Goal: Task Accomplishment & Management: Manage account settings

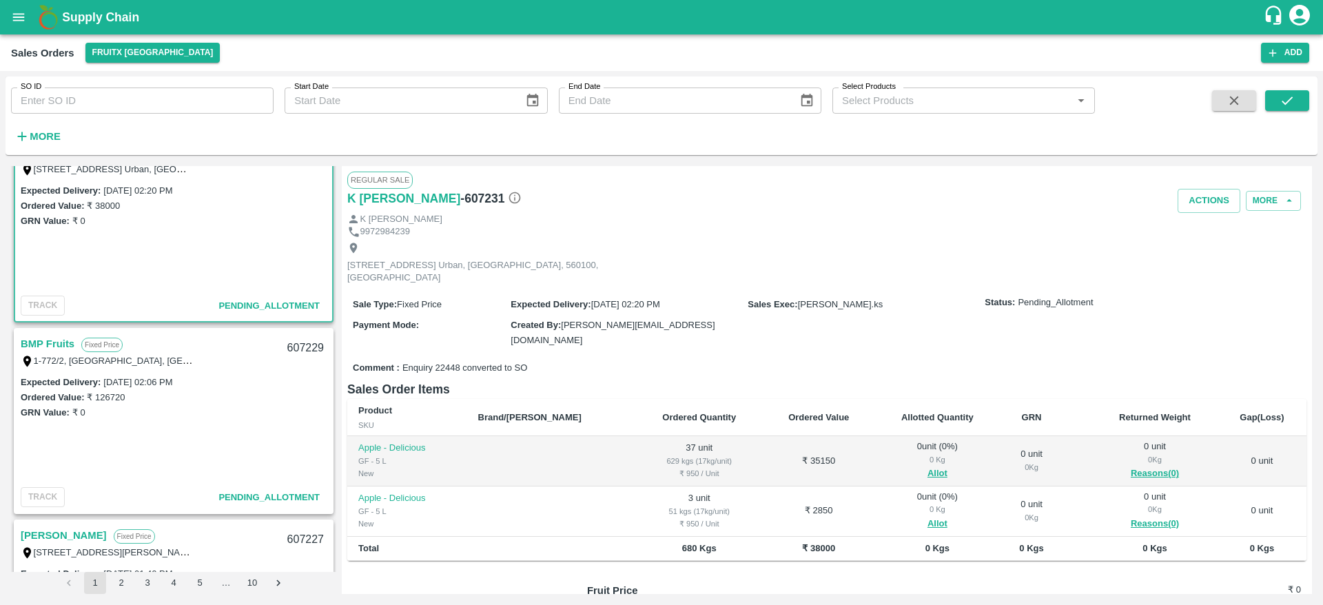
scroll to position [12, 0]
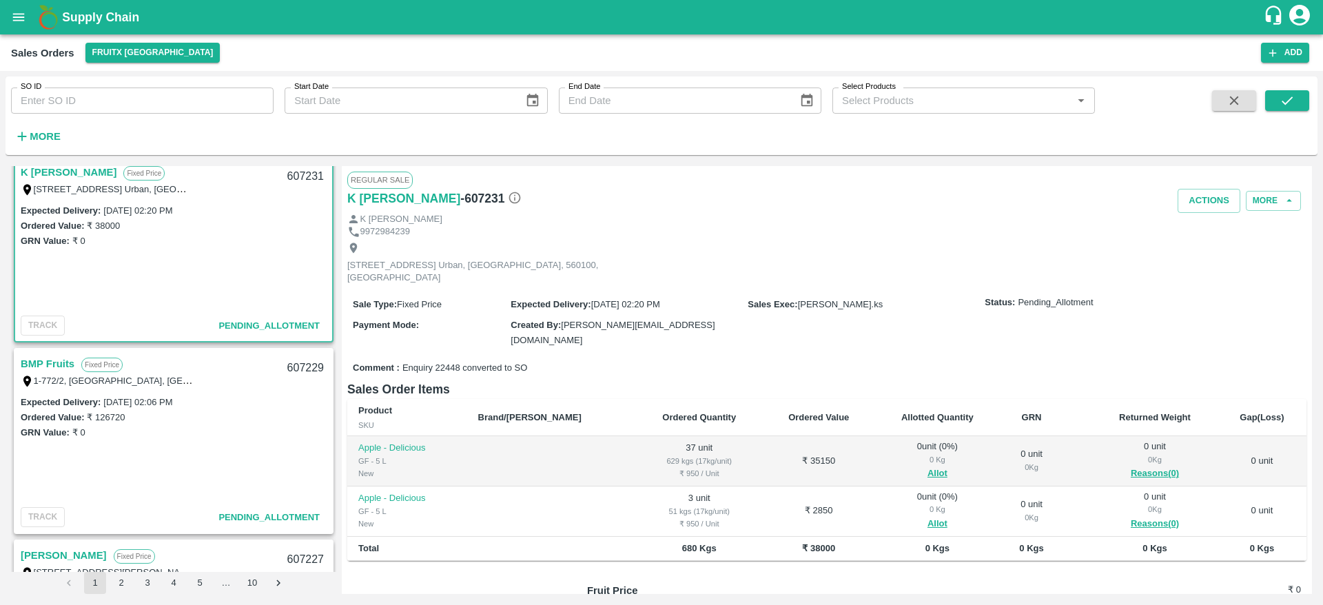
click at [39, 362] on link "BMP Fruits" at bounding box center [48, 364] width 54 height 18
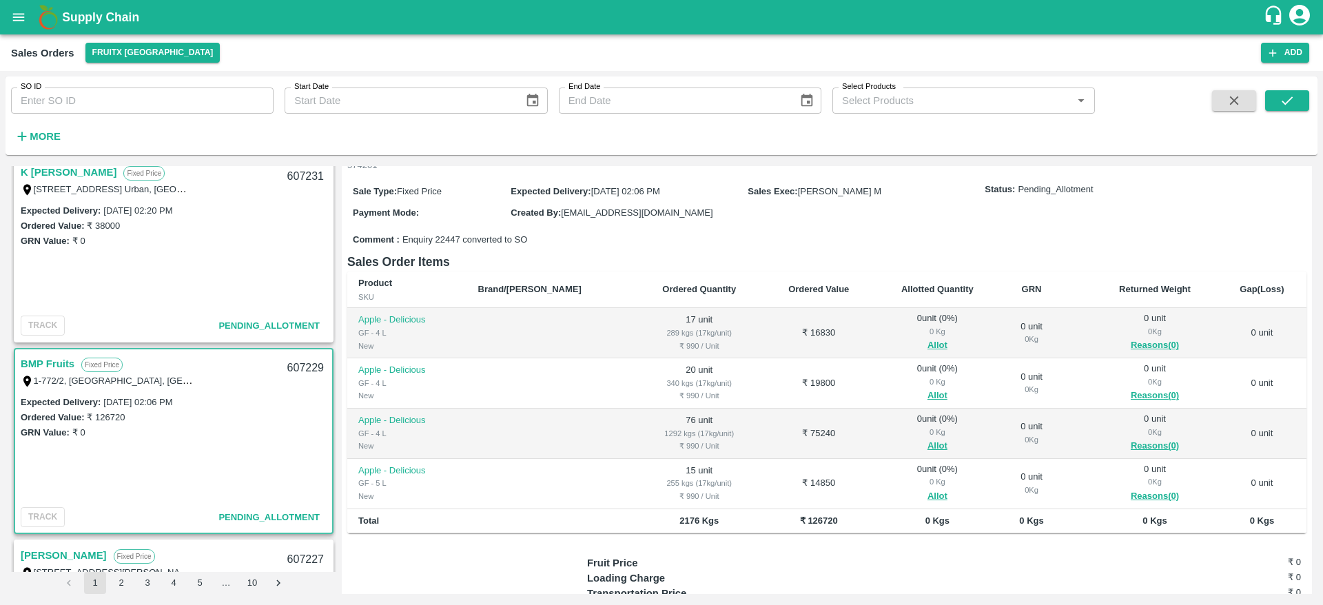
scroll to position [126, 0]
click at [927, 337] on button "Allot" at bounding box center [937, 345] width 20 height 16
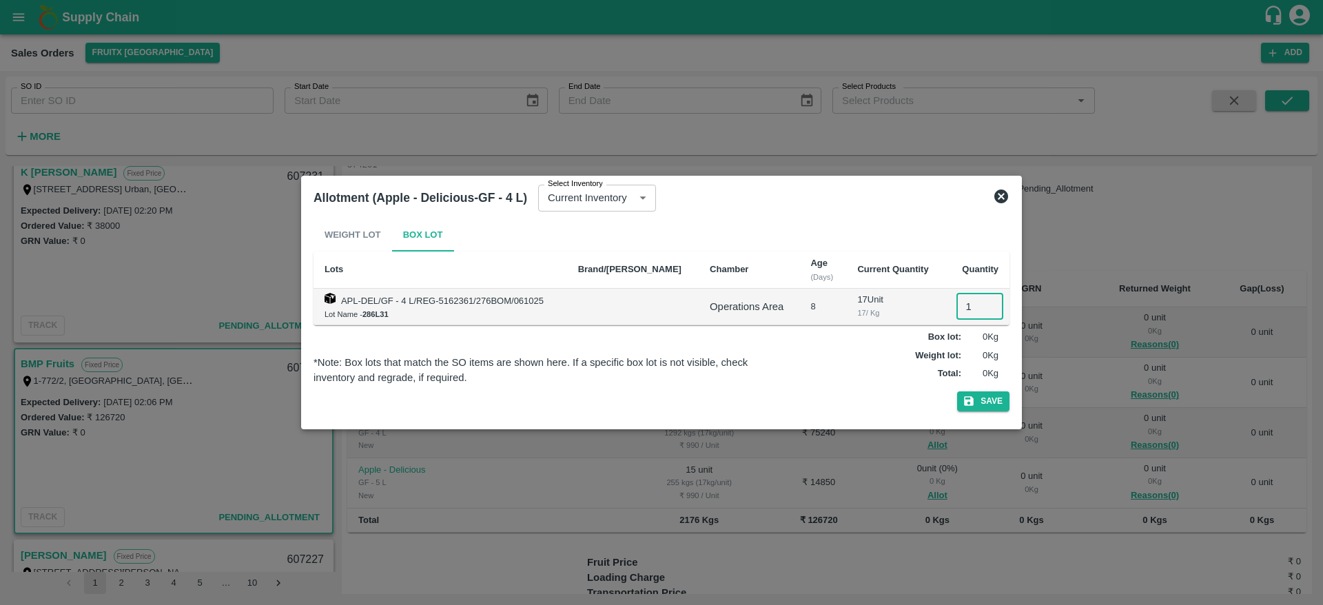
click at [966, 296] on input "1" at bounding box center [979, 306] width 47 height 26
type input "17"
click at [957, 391] on button "Save" at bounding box center [983, 401] width 52 height 20
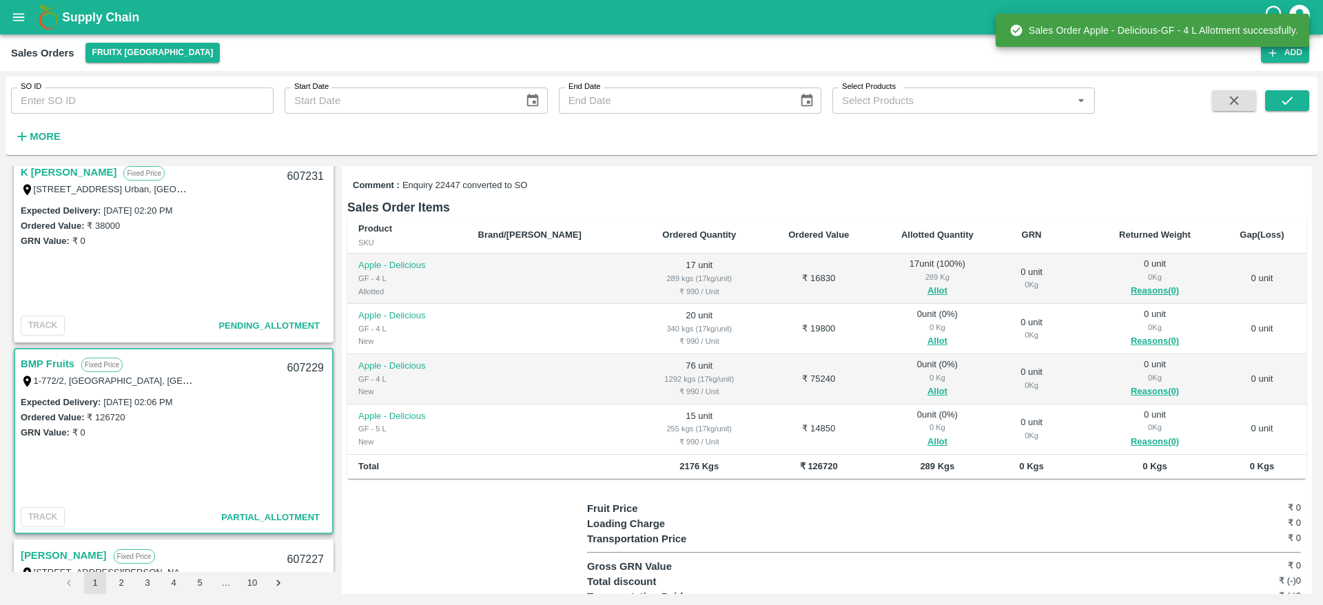
scroll to position [185, 0]
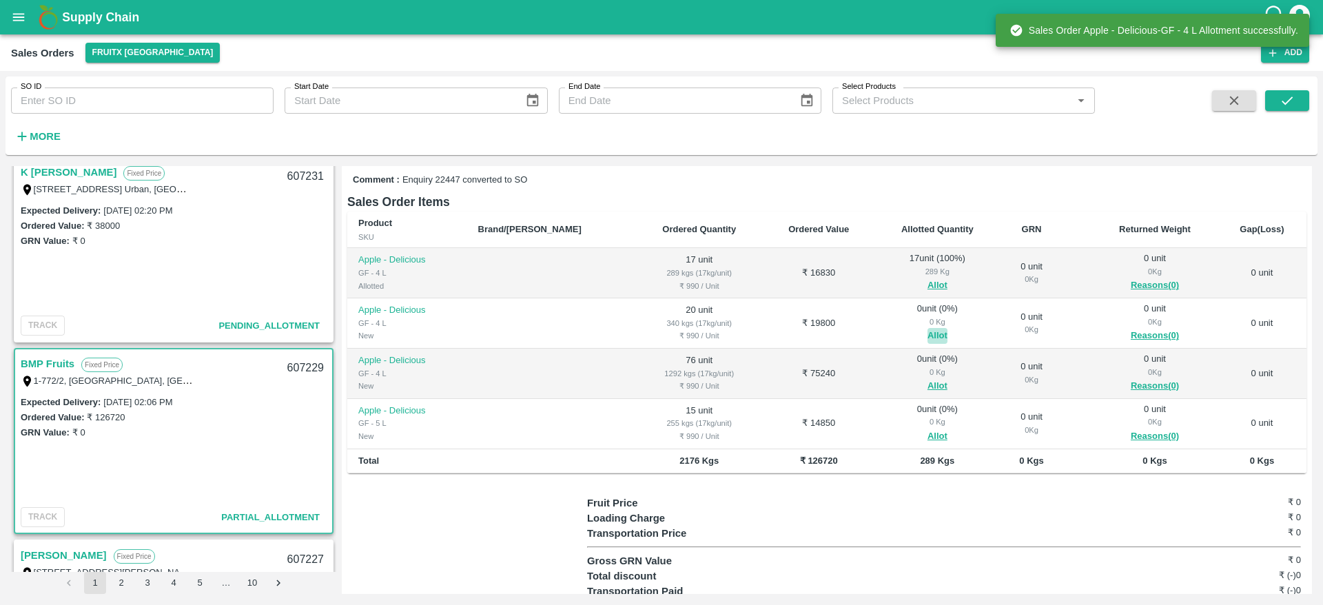
click at [927, 328] on button "Allot" at bounding box center [937, 336] width 20 height 16
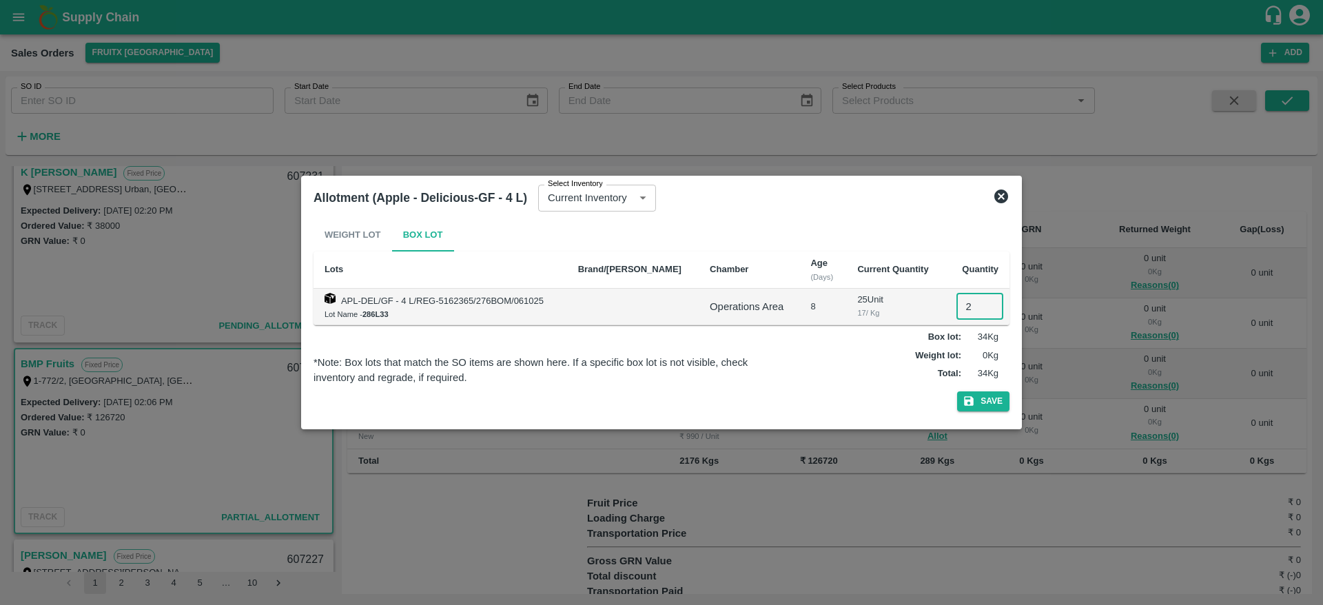
click at [969, 309] on input "2" at bounding box center [979, 306] width 47 height 26
type input "20"
click at [957, 391] on button "Save" at bounding box center [983, 401] width 52 height 20
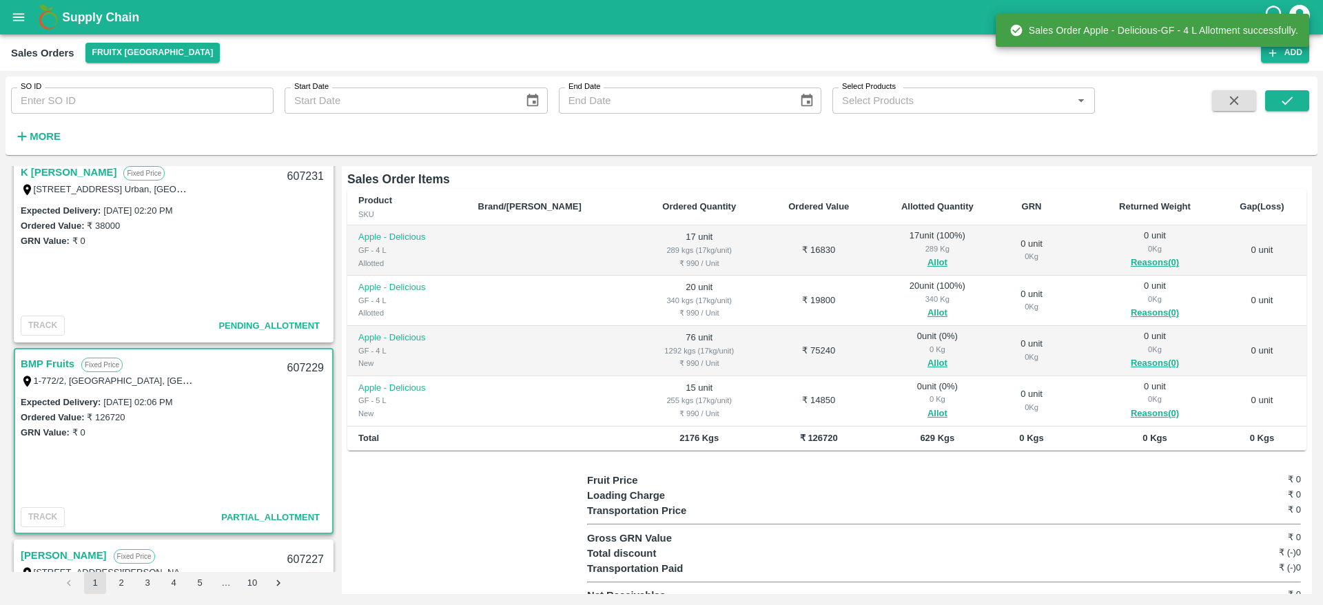
scroll to position [209, 0]
click at [927, 354] on button "Allot" at bounding box center [937, 362] width 20 height 16
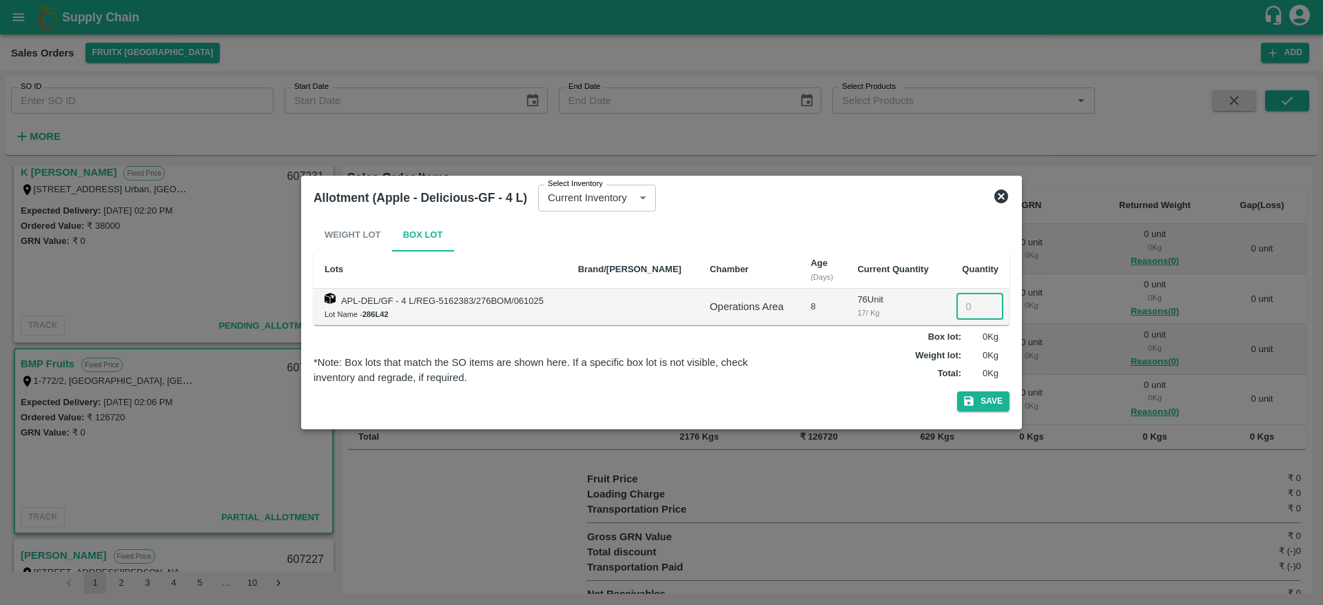
click at [956, 304] on input "number" at bounding box center [979, 306] width 47 height 26
type input "76"
click at [957, 391] on button "Save" at bounding box center [983, 401] width 52 height 20
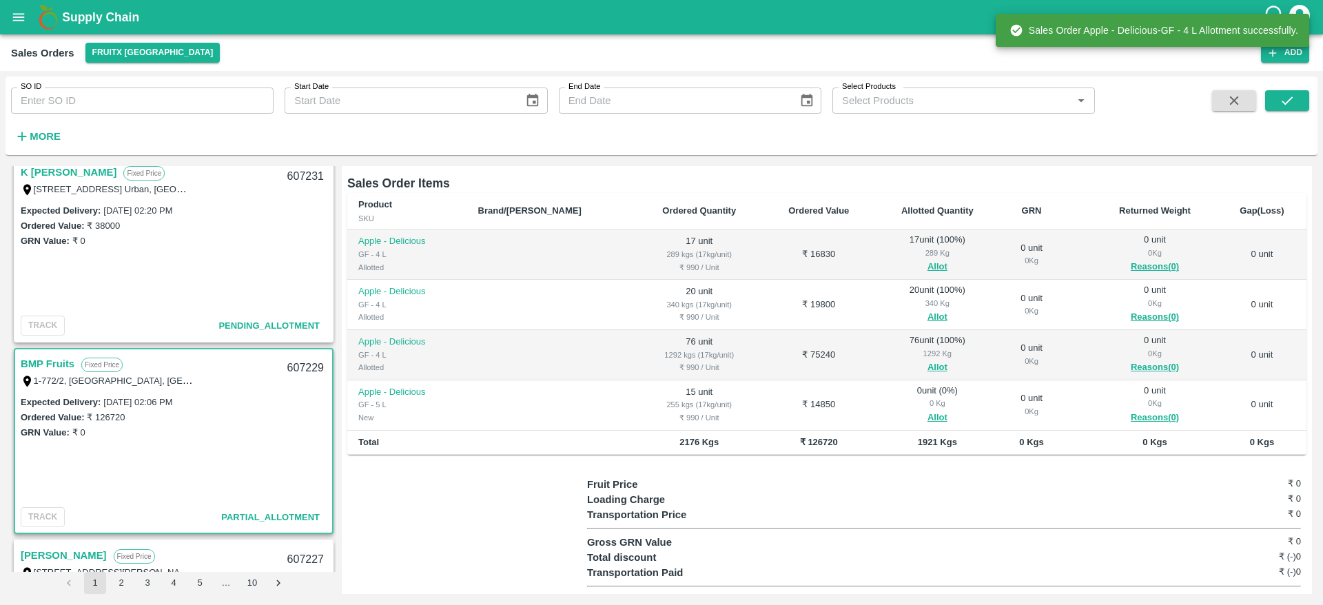
scroll to position [205, 0]
click at [927, 409] on button "Allot" at bounding box center [937, 417] width 20 height 16
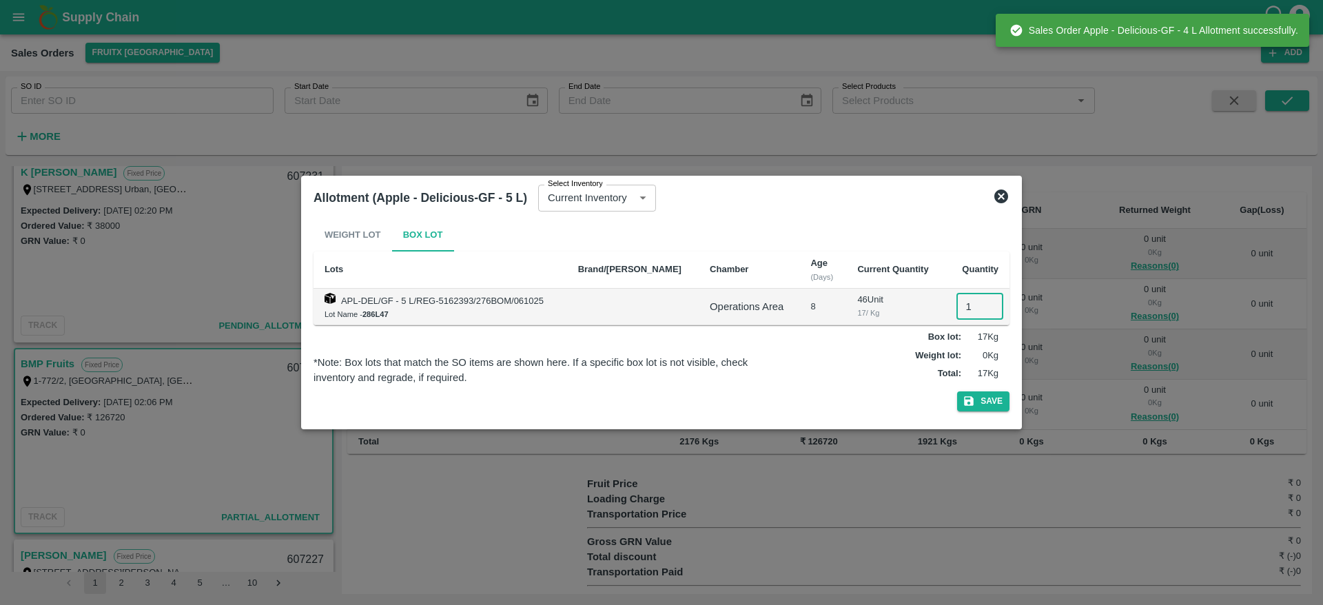
click at [964, 304] on input "1" at bounding box center [979, 306] width 47 height 26
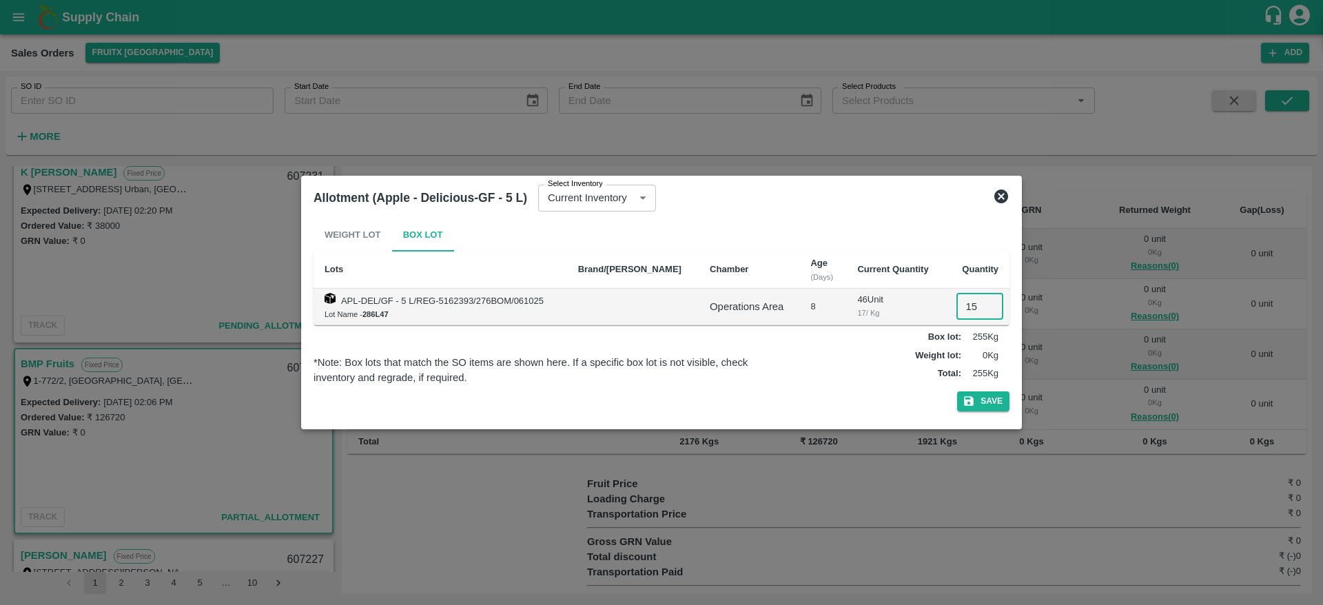
type input "15"
click at [957, 391] on button "Save" at bounding box center [983, 401] width 52 height 20
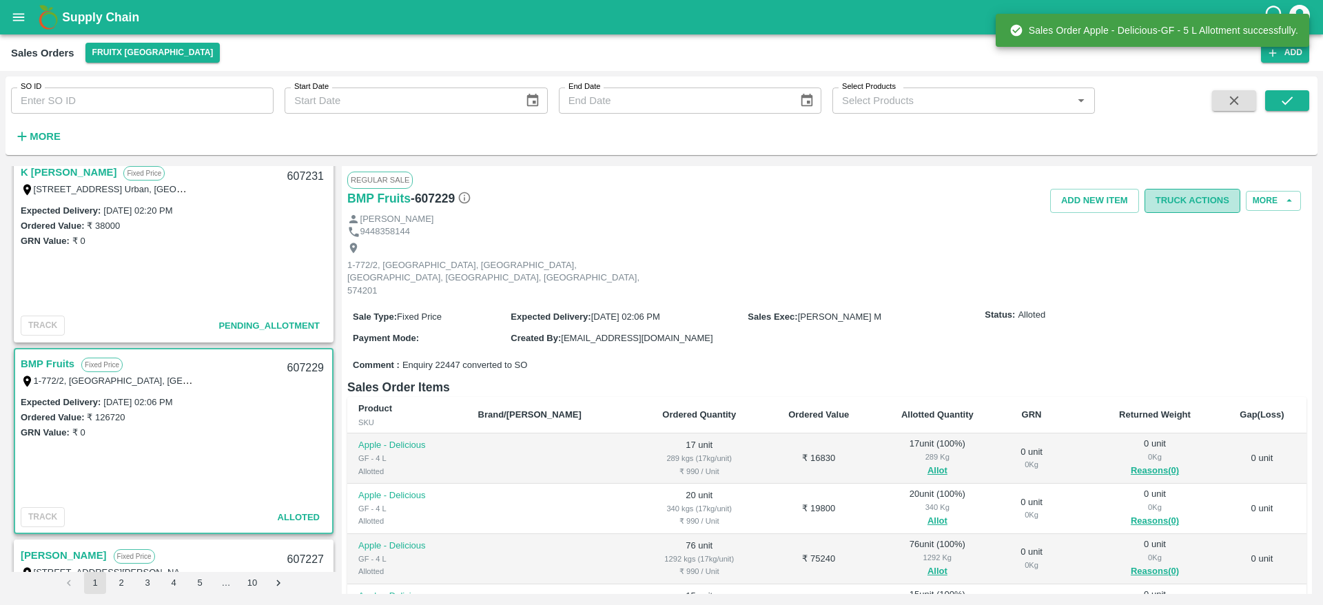
click at [1179, 209] on button "Truck Actions" at bounding box center [1192, 201] width 96 height 24
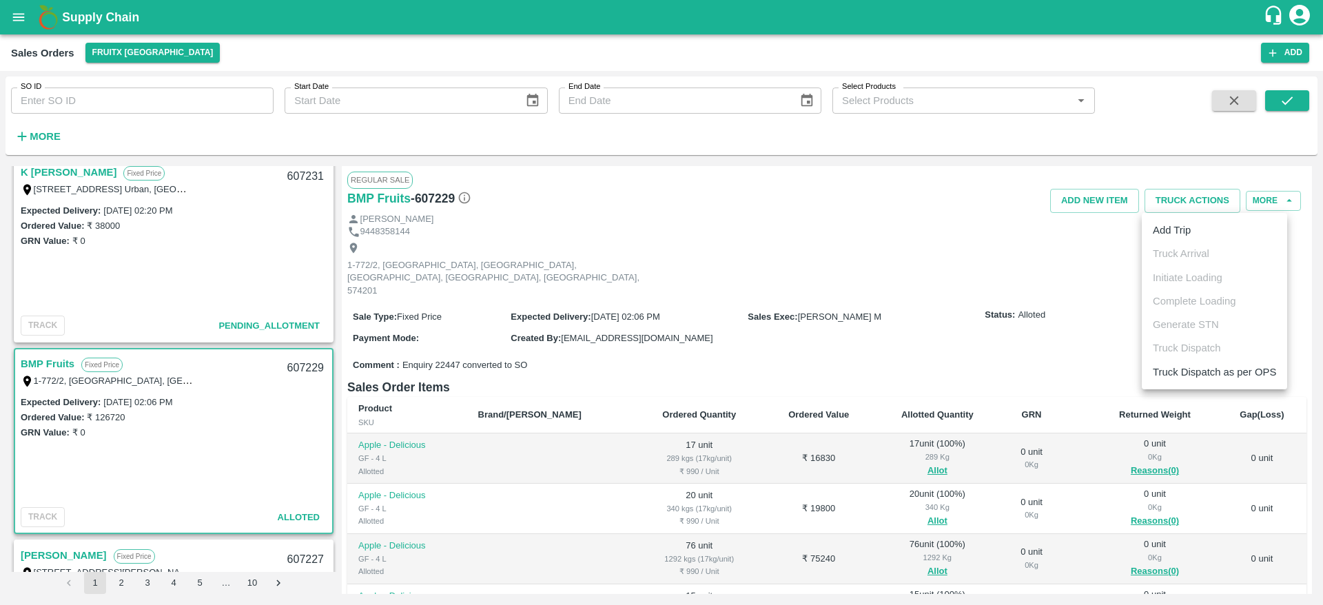
click at [1189, 244] on ul "Add Trip Truck Arrival Initiate Loading Complete Loading Generate STN Truck Dis…" at bounding box center [1214, 301] width 145 height 176
click at [1177, 234] on li "Add Trip" at bounding box center [1214, 229] width 145 height 23
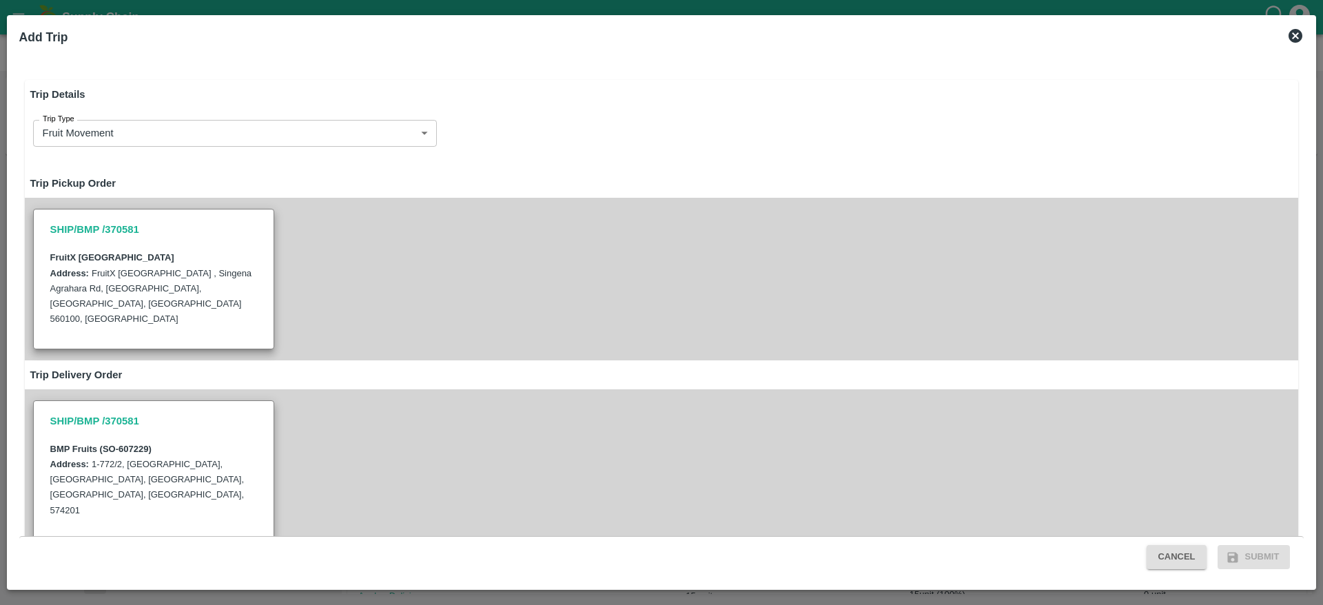
radio input "true"
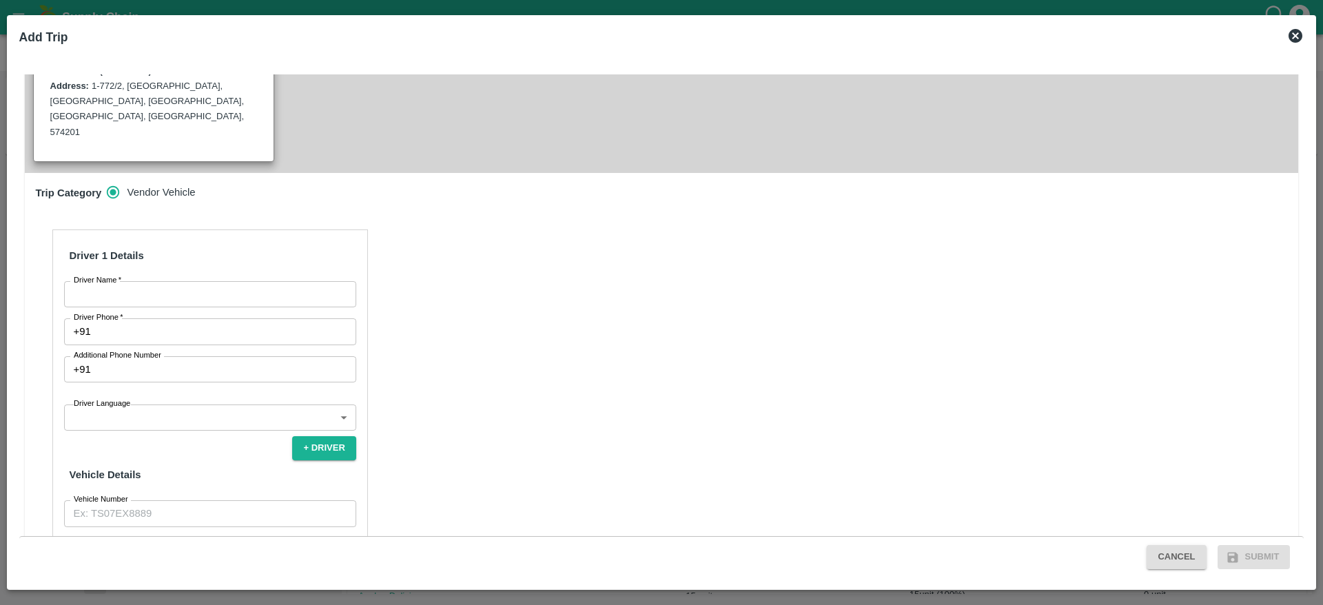
scroll to position [395, 0]
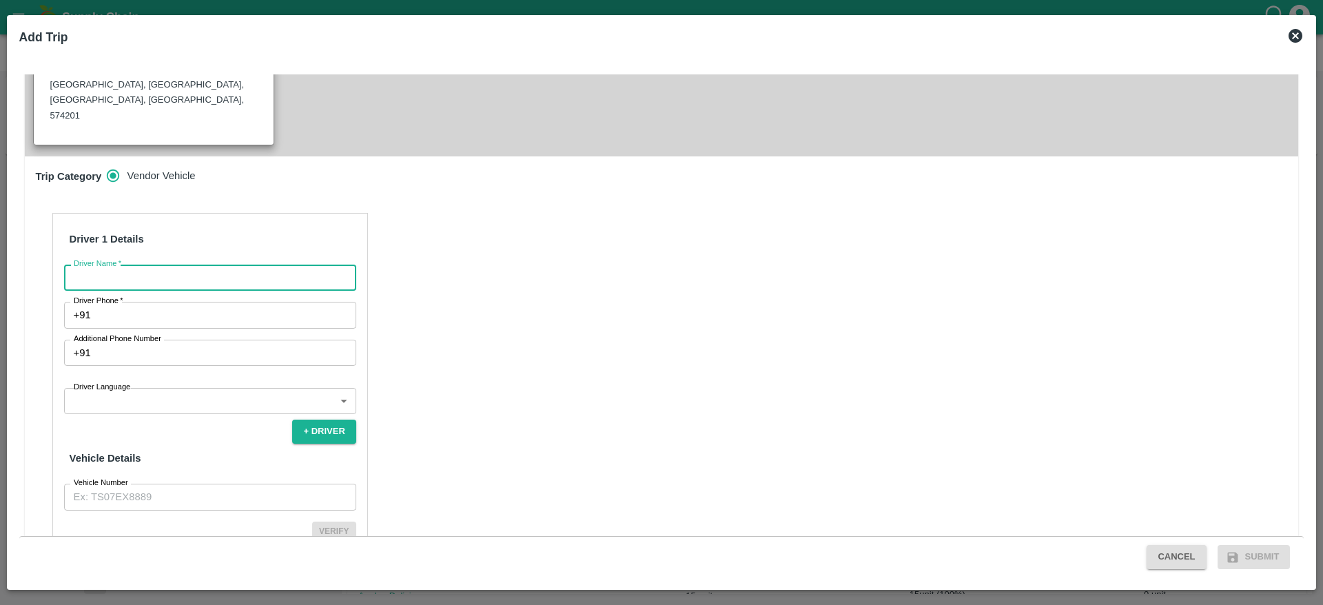
click at [165, 265] on input "Driver Name   *" at bounding box center [210, 278] width 292 height 26
type input "BMP"
drag, startPoint x: 162, startPoint y: 238, endPoint x: 162, endPoint y: 255, distance: 16.5
click at [162, 255] on div "Driver 1 Details Driver Name   * BMP Driver Name Driver Phone   * +91 Driver Ph…" at bounding box center [210, 394] width 316 height 362
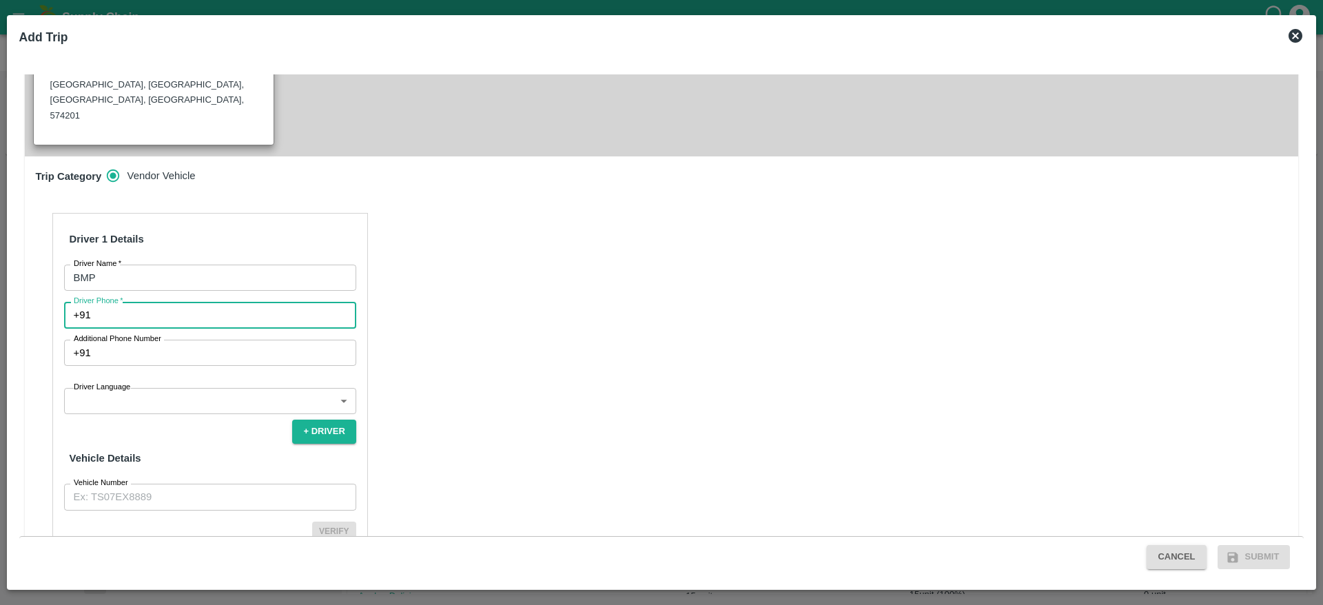
click at [162, 302] on input "Driver Phone   *" at bounding box center [226, 315] width 260 height 26
type input "7826860807"
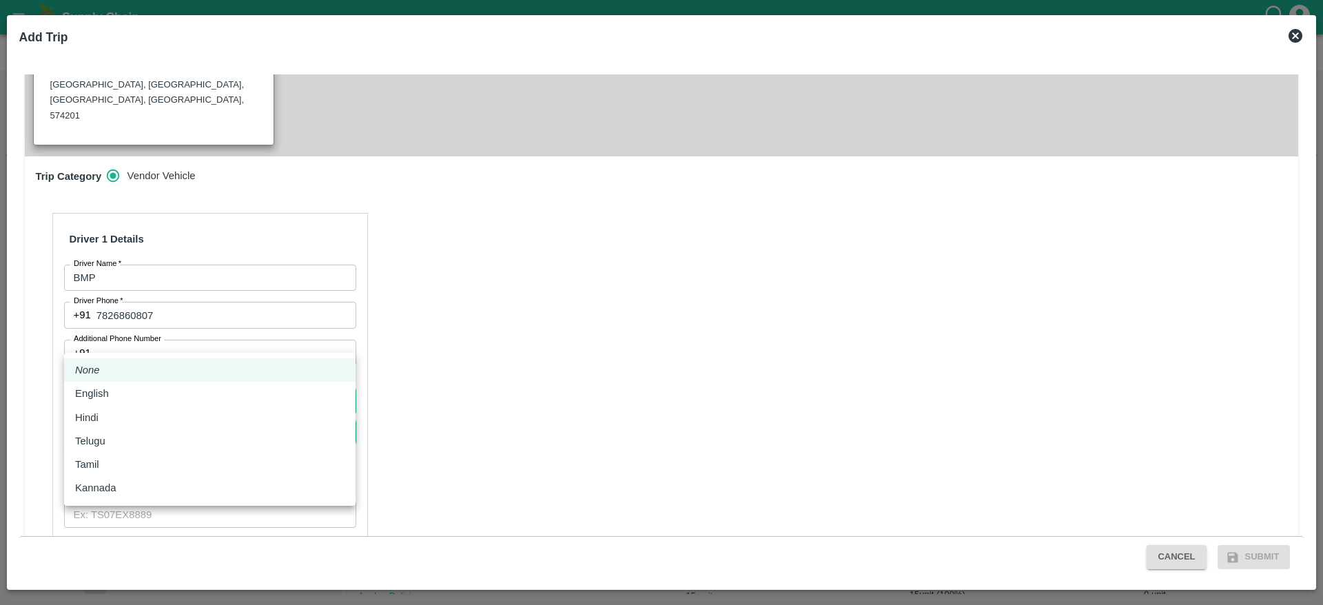
click at [163, 347] on body "Supply Chain Sales Orders FruitX [GEOGRAPHIC_DATA] Add SO ID SO ID Start Date S…" at bounding box center [661, 302] width 1323 height 605
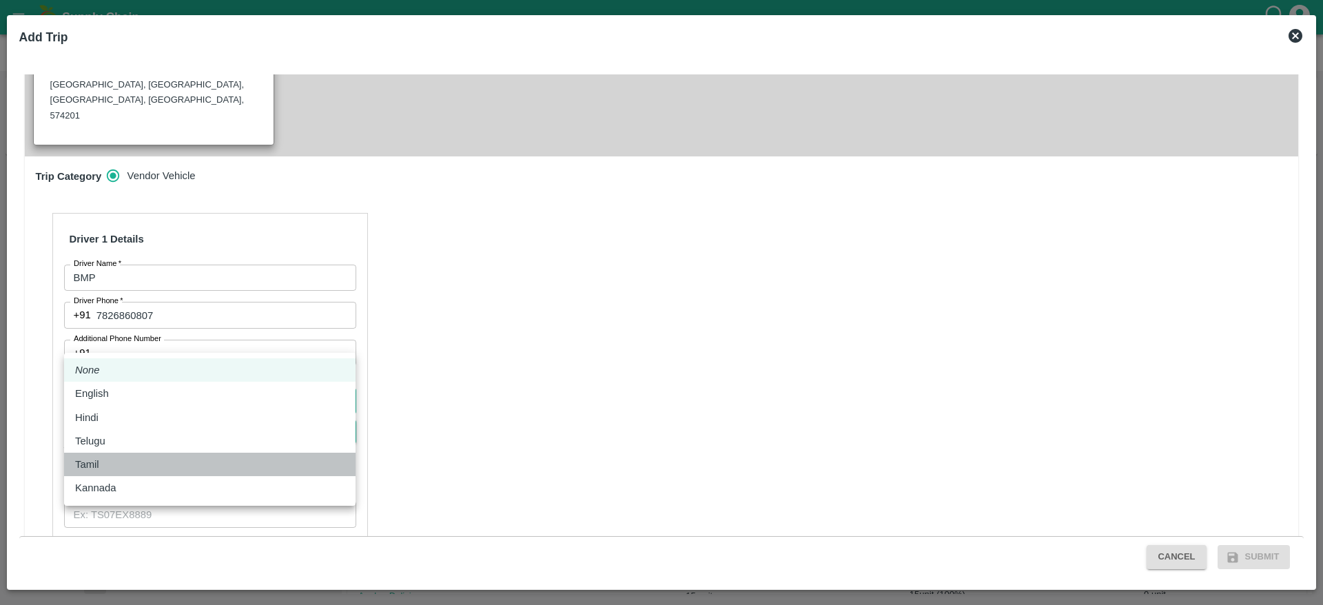
click at [101, 468] on div "Tamil" at bounding box center [90, 464] width 31 height 15
type input "ta"
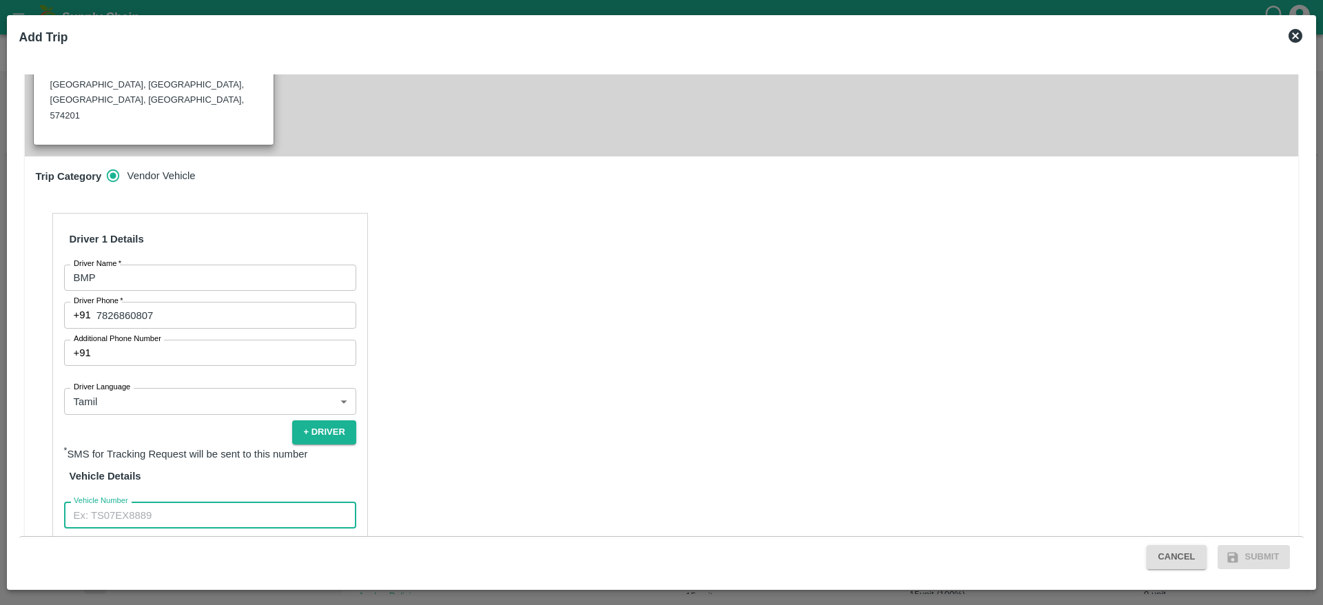
click at [212, 502] on input "Vehicle Number" at bounding box center [210, 515] width 292 height 26
type input "KA05AN6741"
click at [334, 539] on button "Verify" at bounding box center [334, 549] width 44 height 20
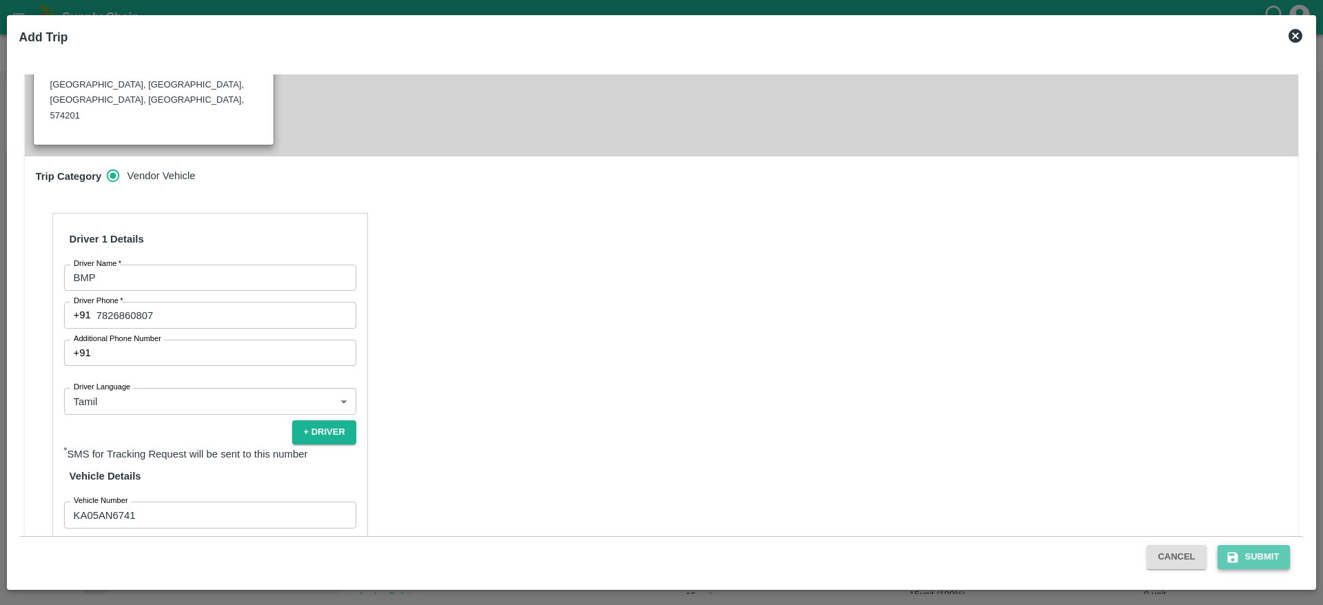
click at [1283, 553] on button "Submit" at bounding box center [1253, 557] width 73 height 24
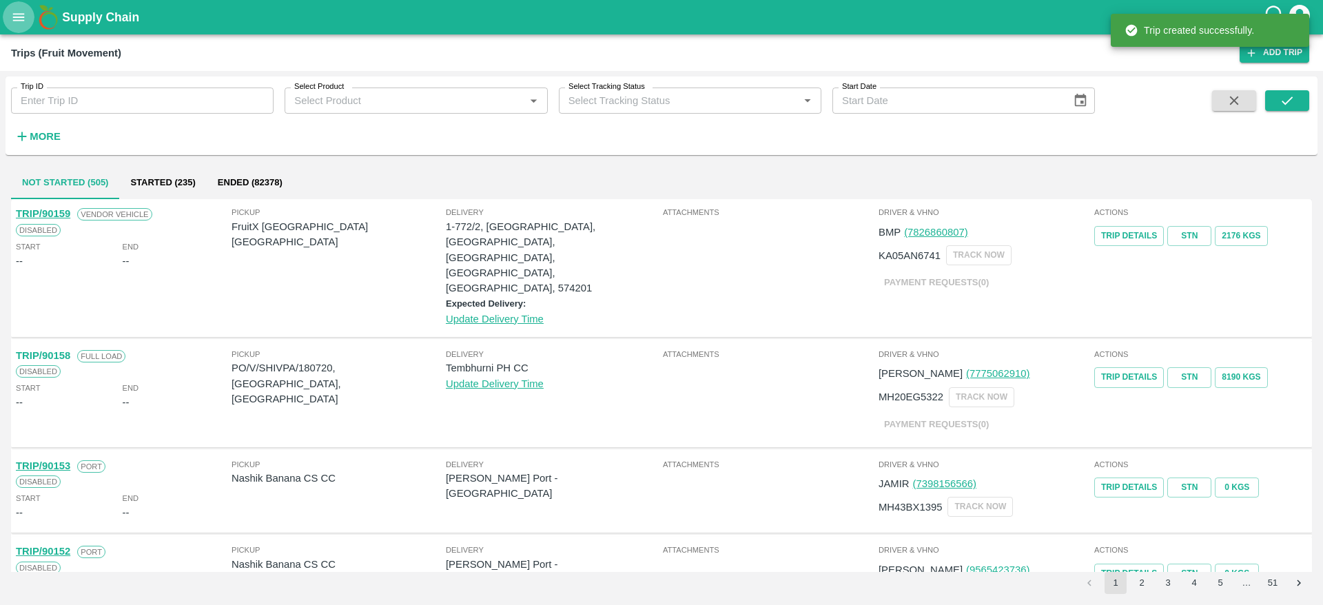
click at [28, 20] on button "open drawer" at bounding box center [19, 17] width 32 height 32
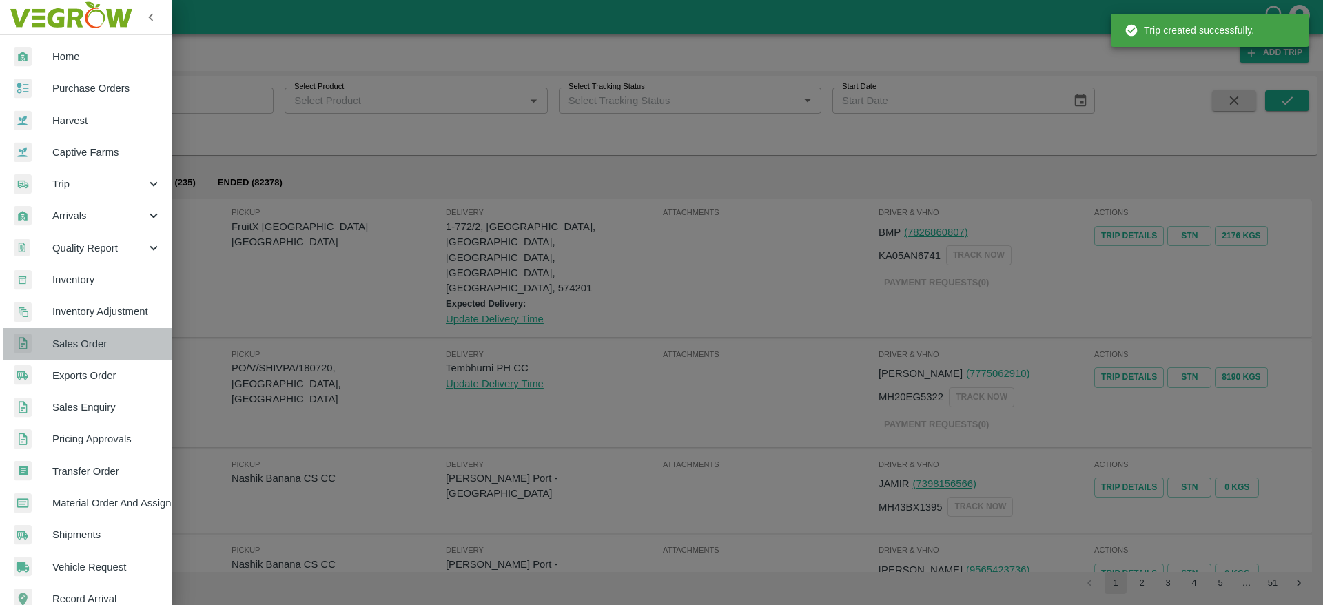
click at [87, 349] on span "Sales Order" at bounding box center [106, 343] width 109 height 15
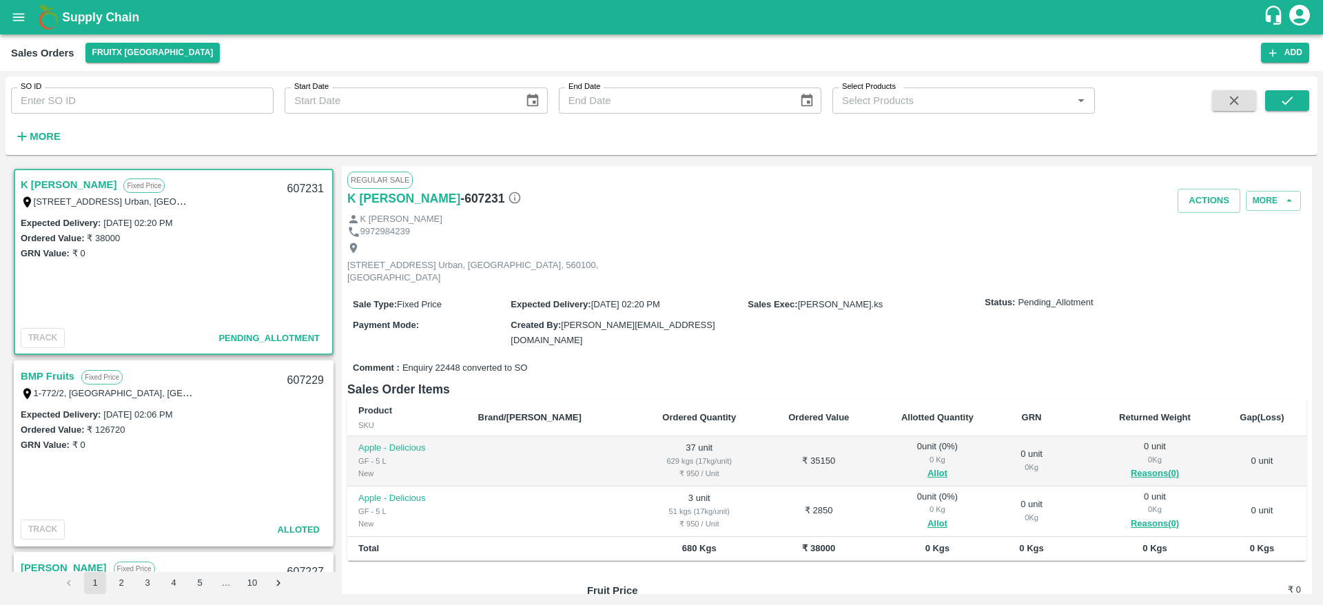
click at [51, 367] on link "BMP Fruits" at bounding box center [48, 376] width 54 height 18
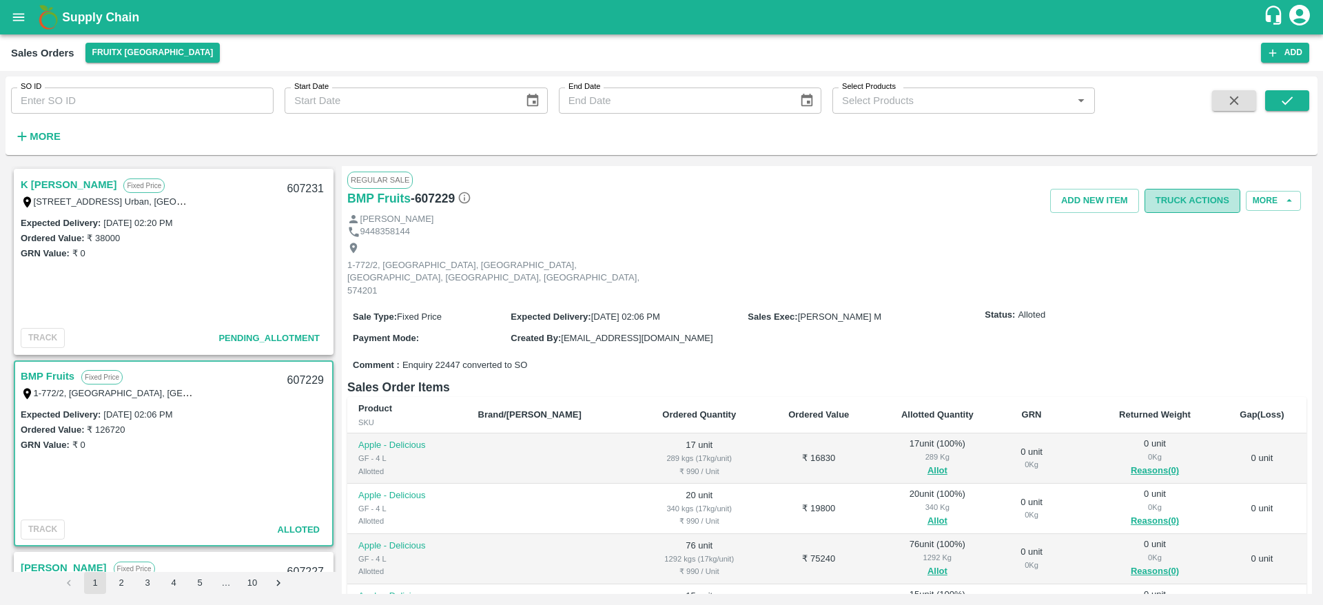
click at [1186, 204] on button "Truck Actions" at bounding box center [1192, 201] width 96 height 24
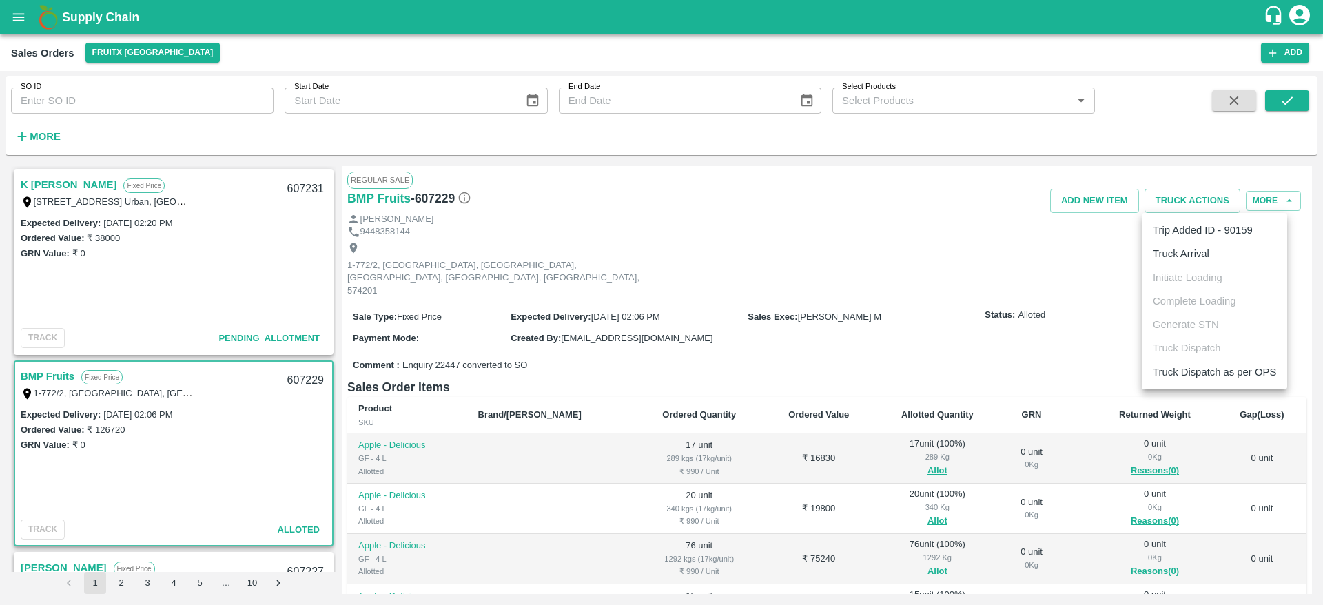
click at [1202, 261] on li "Truck Arrival" at bounding box center [1214, 253] width 145 height 23
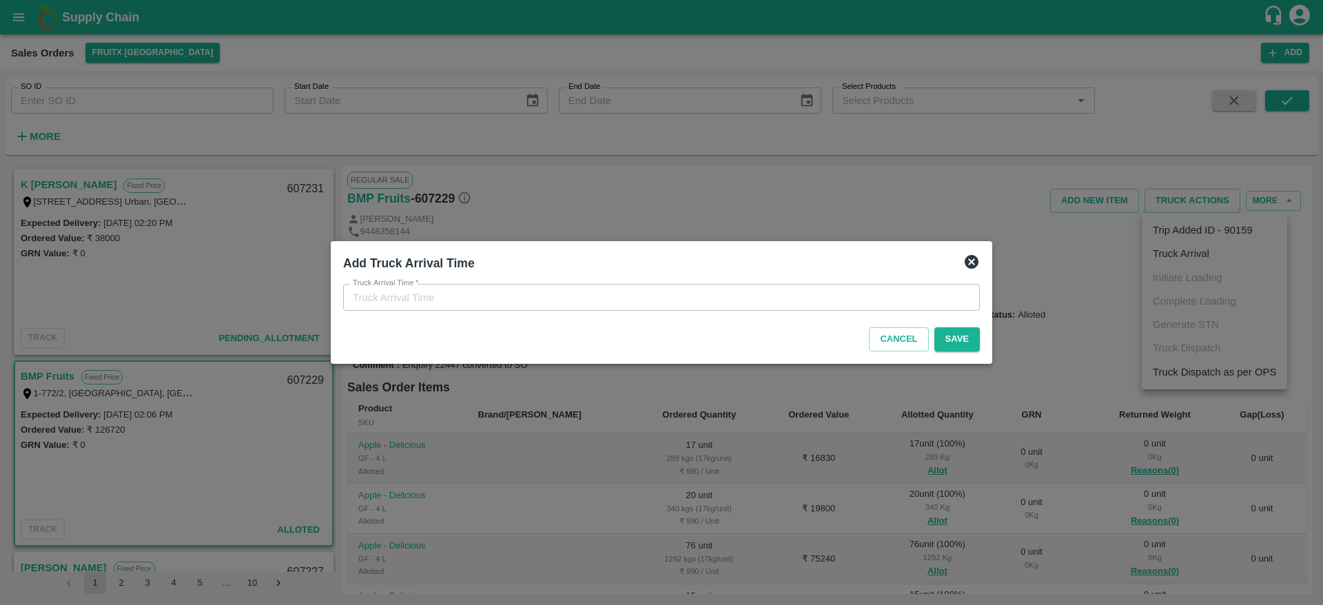
type input "[DATE] 02:26 PM"
click at [970, 338] on button "Save" at bounding box center [956, 339] width 45 height 24
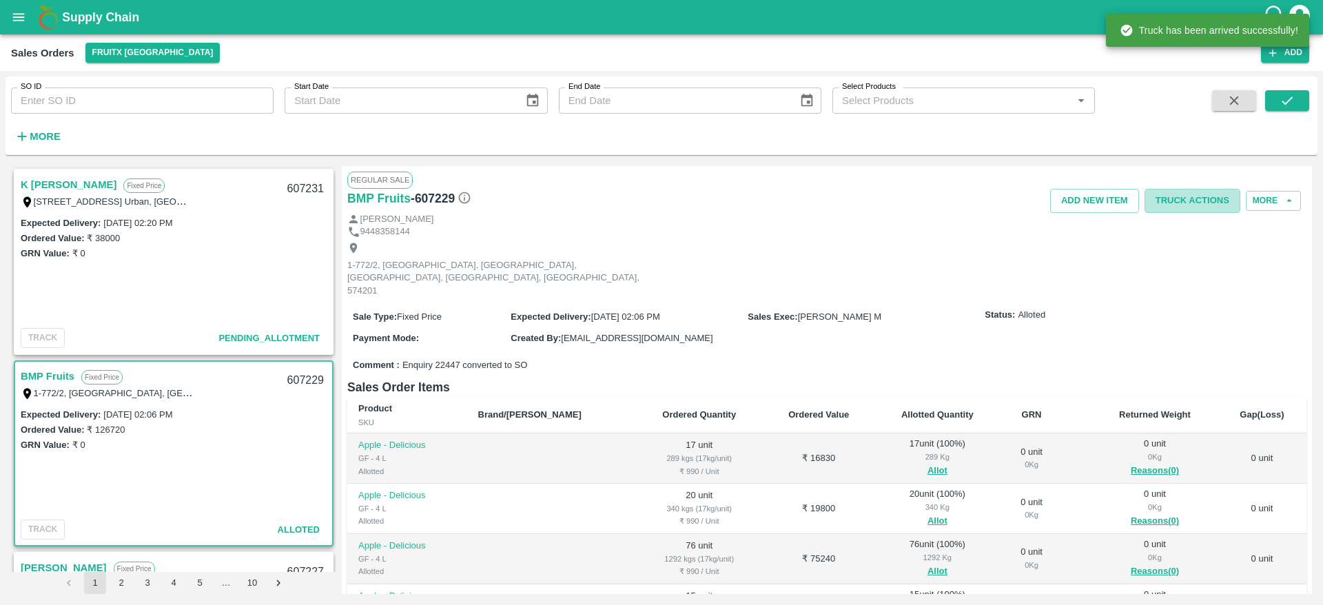
click at [1194, 194] on button "Truck Actions" at bounding box center [1192, 201] width 96 height 24
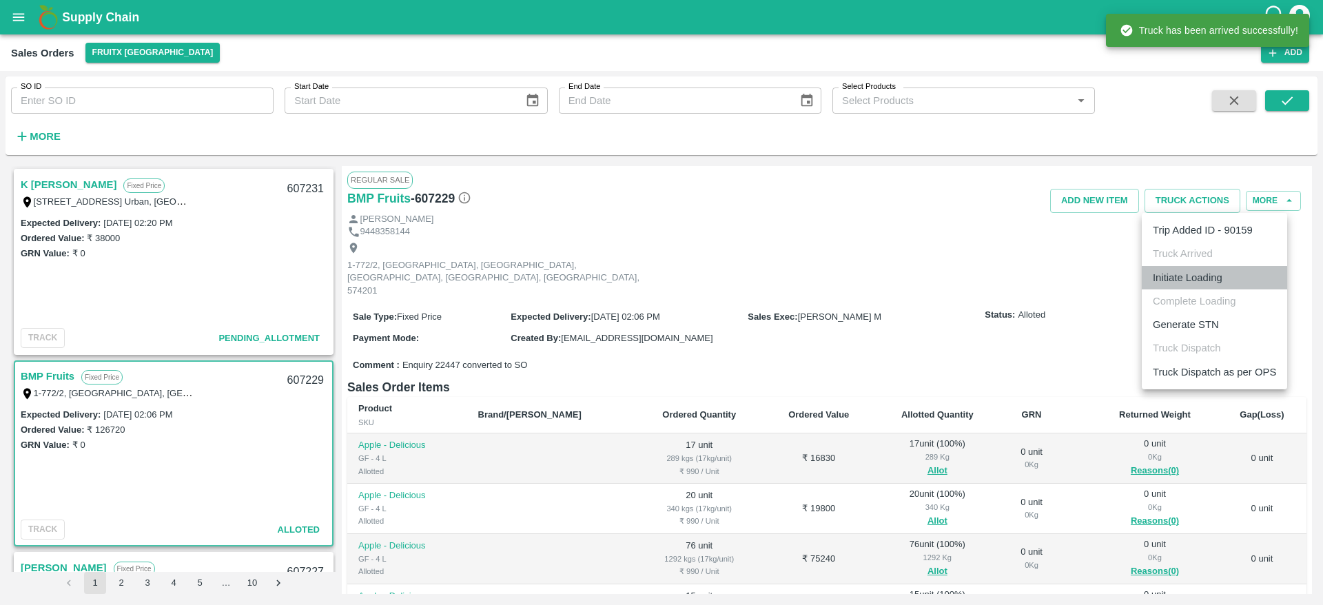
click at [1180, 289] on li "Initiate Loading" at bounding box center [1214, 277] width 145 height 23
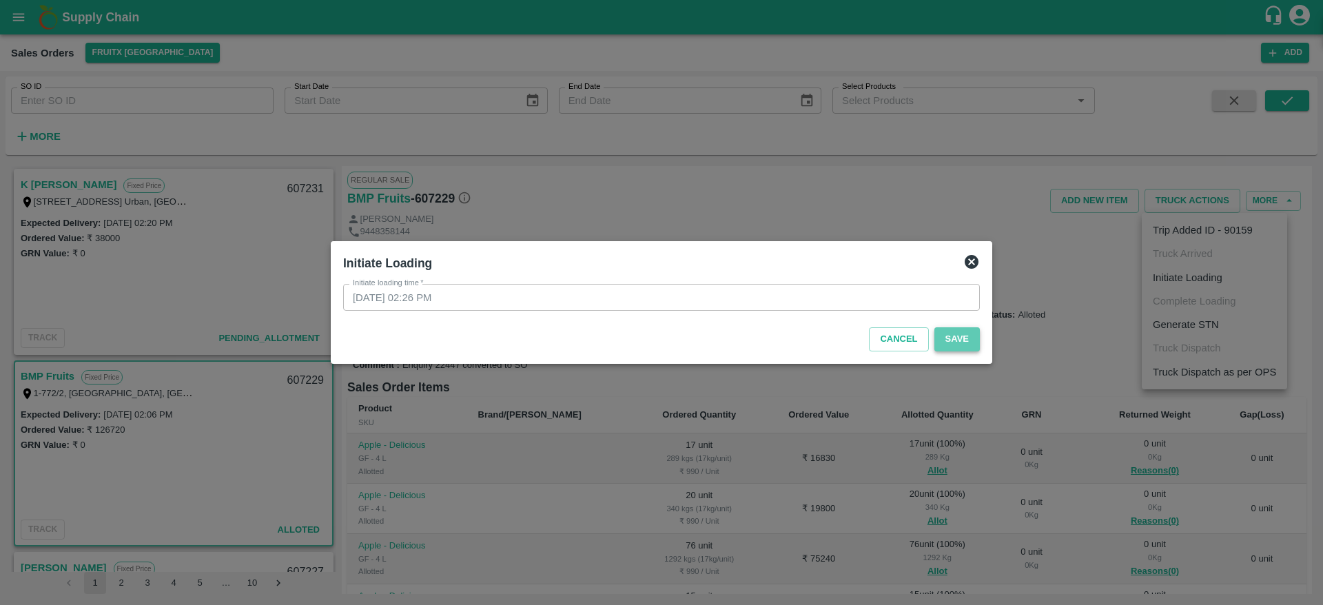
click at [967, 336] on button "Save" at bounding box center [956, 339] width 45 height 24
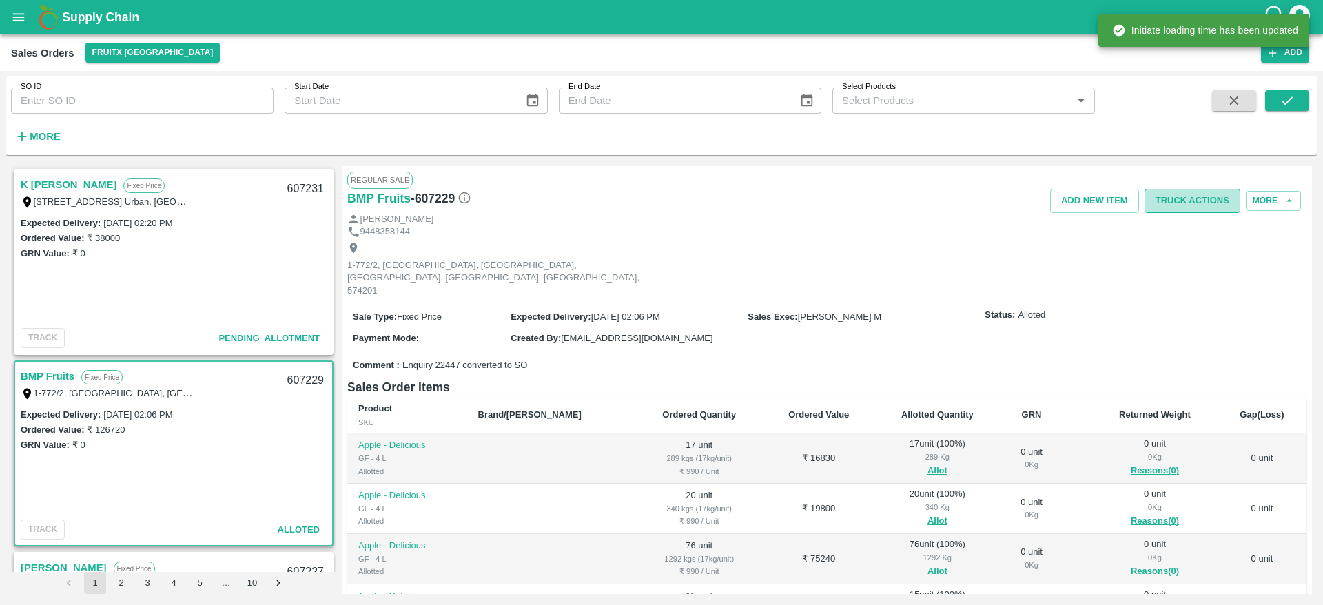
click at [1168, 212] on button "Truck Actions" at bounding box center [1192, 201] width 96 height 24
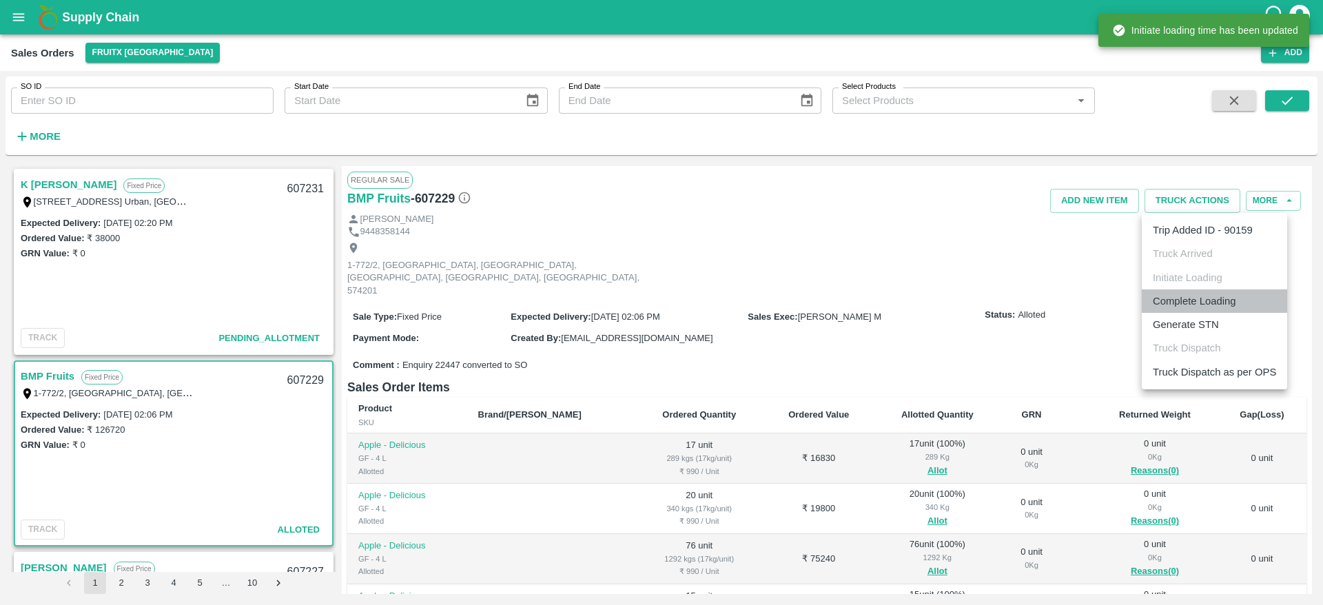
click at [1210, 307] on li "Complete Loading" at bounding box center [1214, 300] width 145 height 23
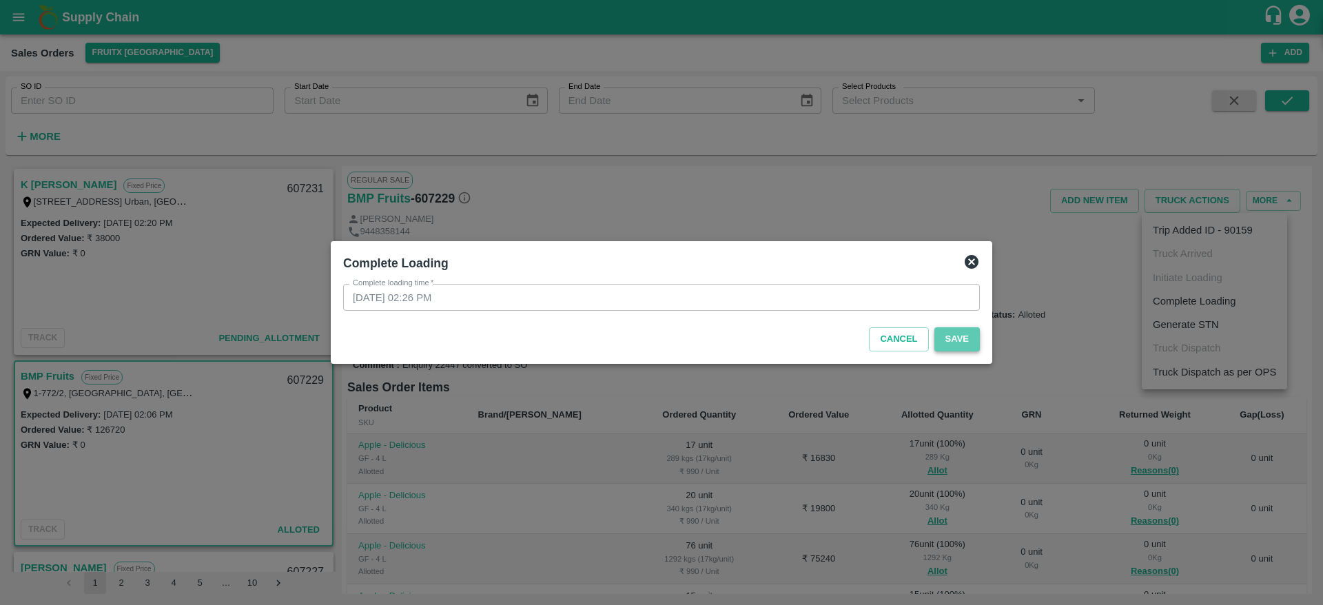
click at [951, 333] on button "Save" at bounding box center [956, 339] width 45 height 24
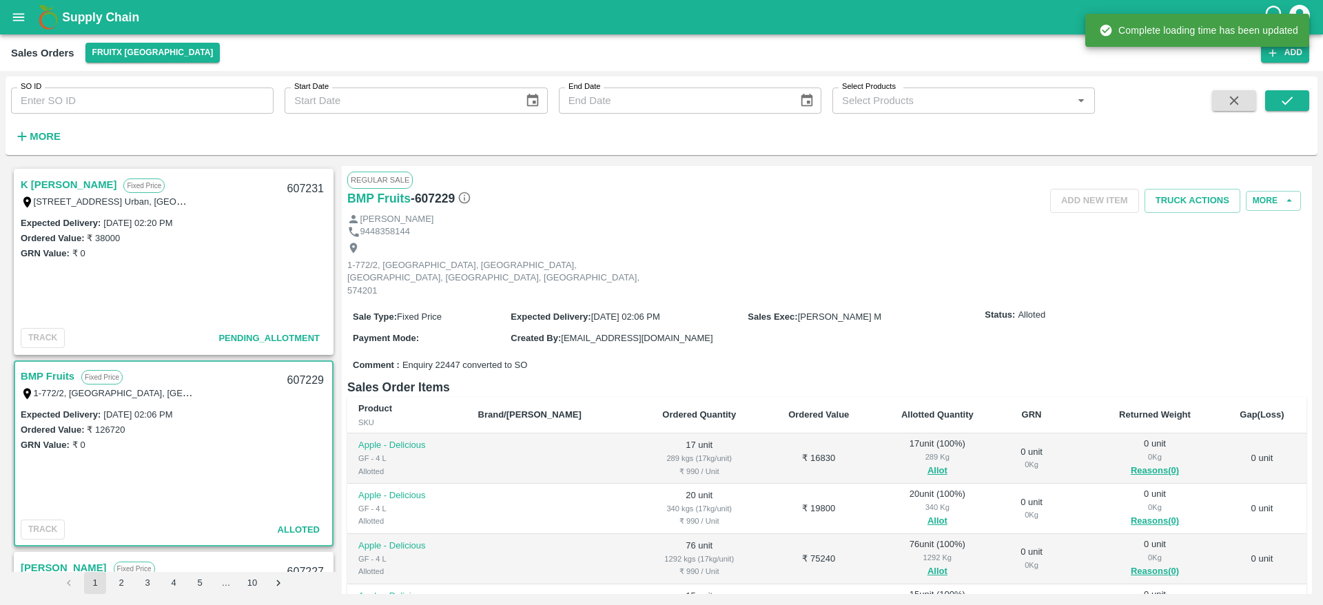
click at [298, 383] on div "607229" at bounding box center [305, 380] width 53 height 32
copy div "607229"
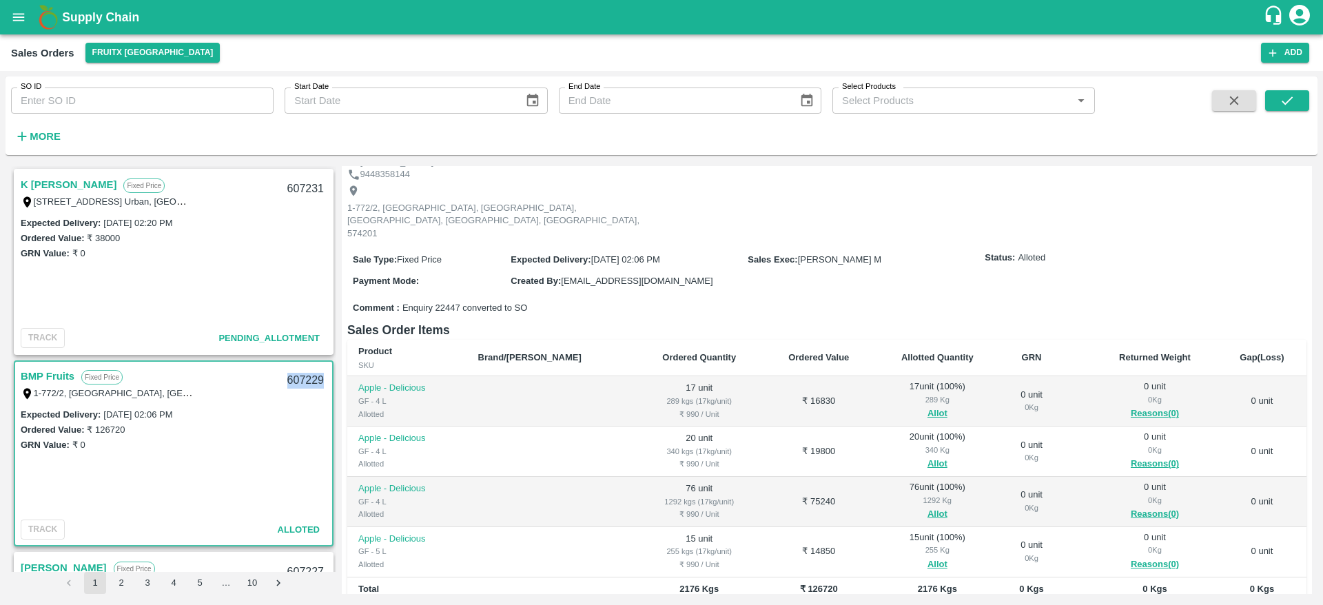
scroll to position [56, 0]
click at [33, 137] on strong "More" at bounding box center [45, 136] width 31 height 11
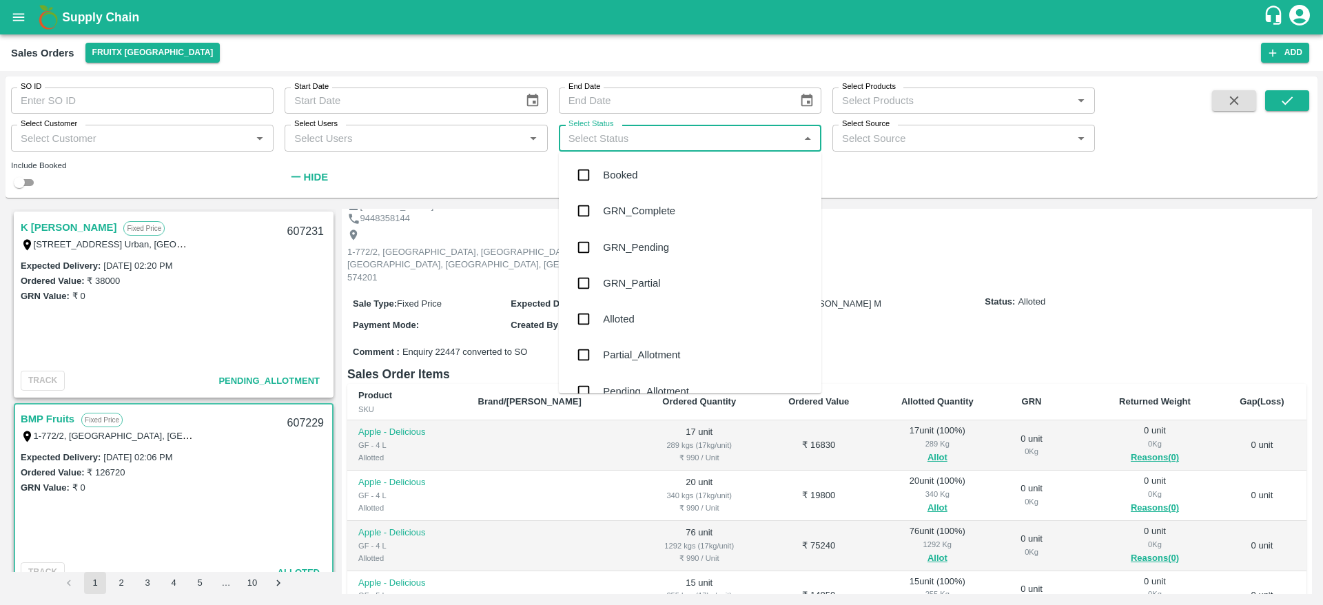
click at [617, 143] on input "Select Status" at bounding box center [678, 138] width 231 height 18
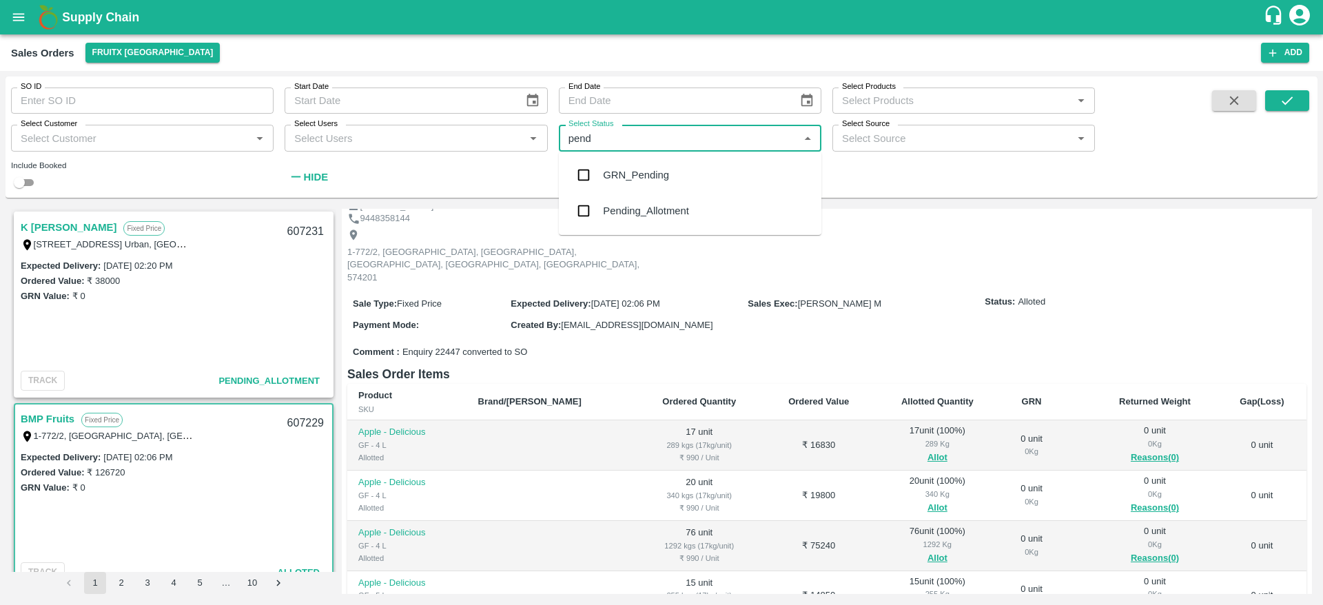
type input "pendi"
click at [589, 216] on input "checkbox" at bounding box center [584, 211] width 28 height 28
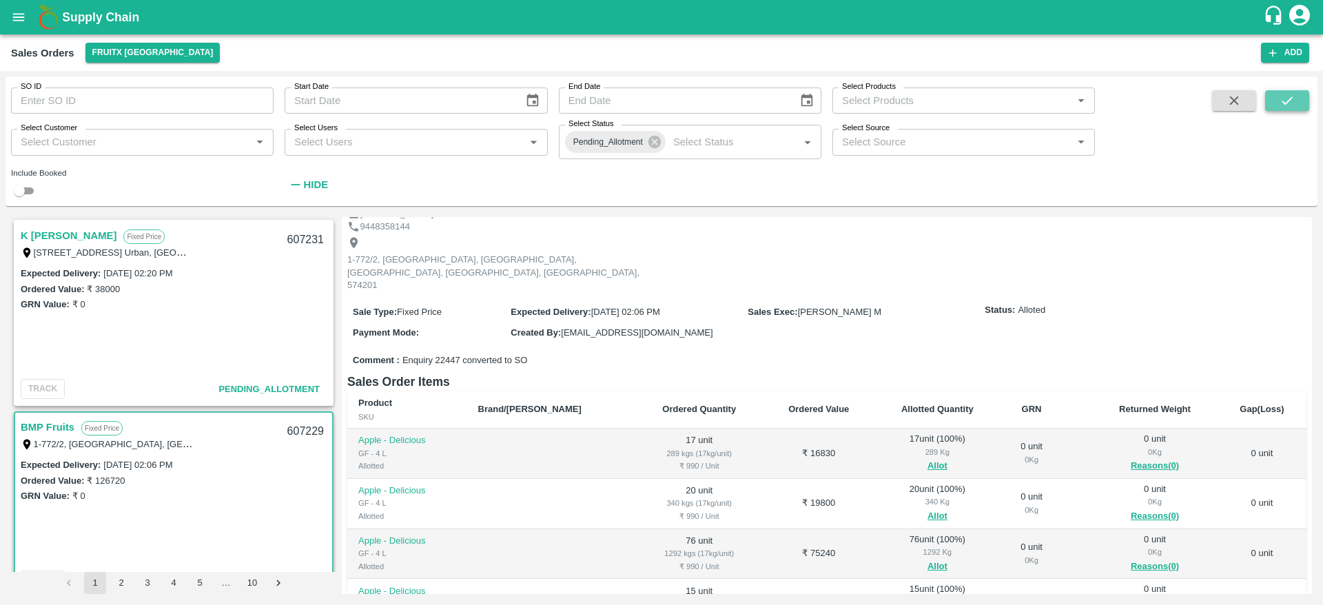
click at [1281, 100] on icon "submit" at bounding box center [1286, 100] width 15 height 15
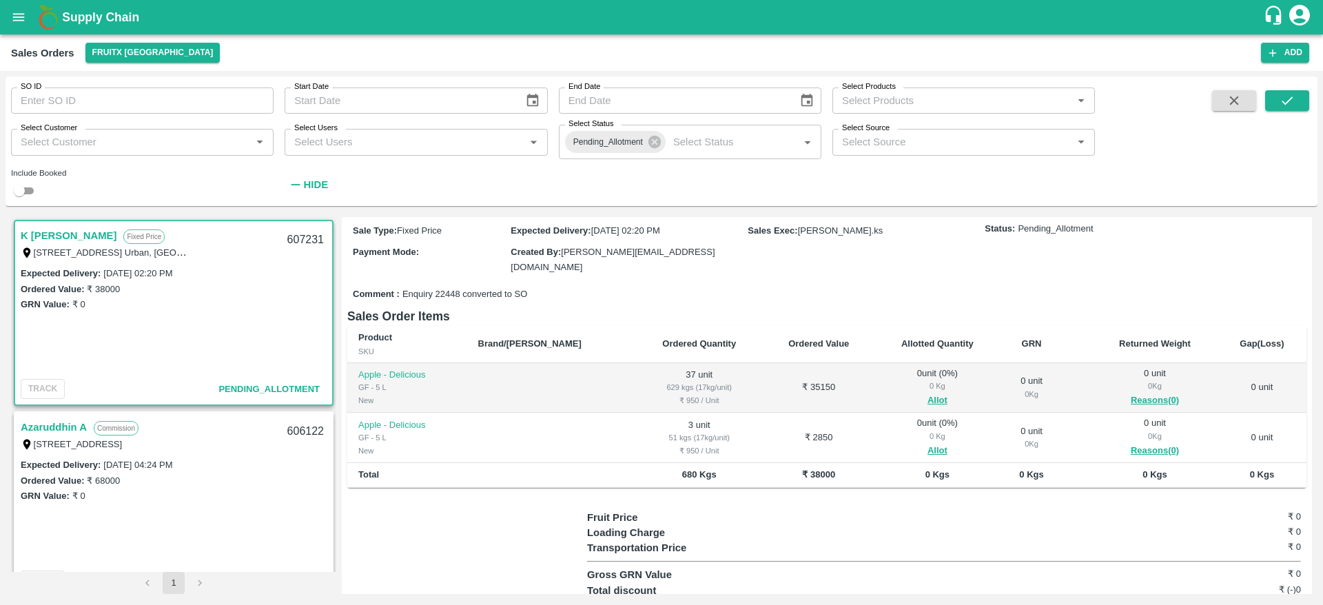
scroll to position [28, 0]
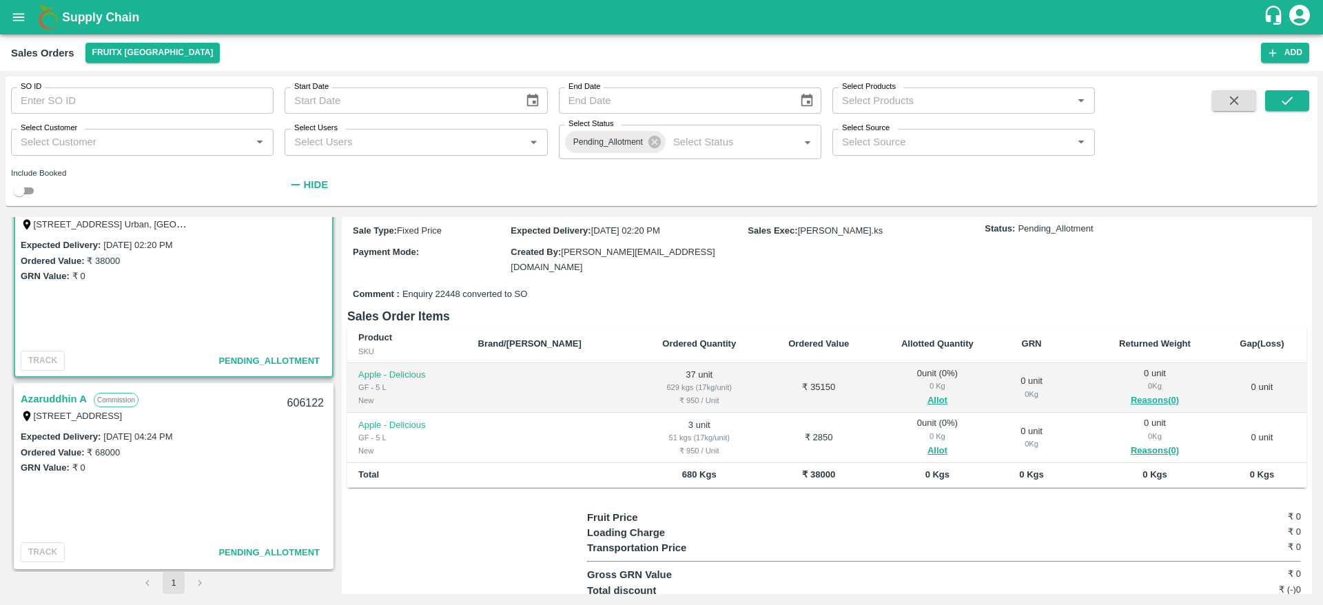
click at [58, 403] on link "Azaruddhin A" at bounding box center [54, 399] width 66 height 18
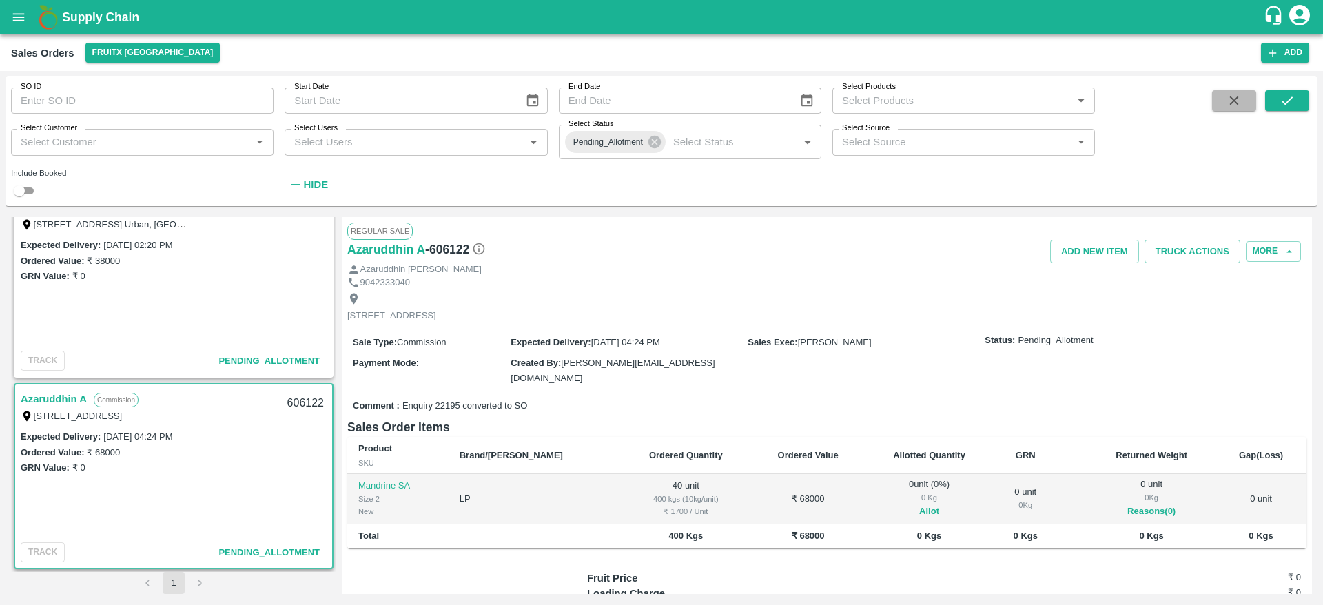
click at [1220, 110] on button "button" at bounding box center [1234, 100] width 44 height 21
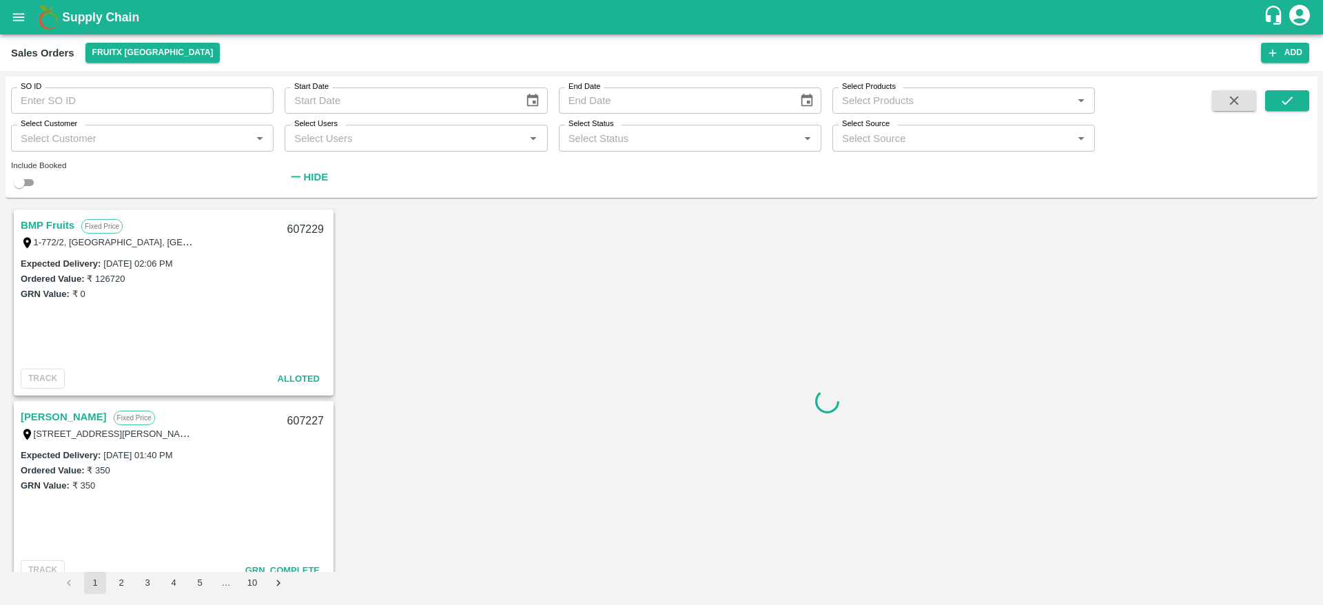
scroll to position [194, 0]
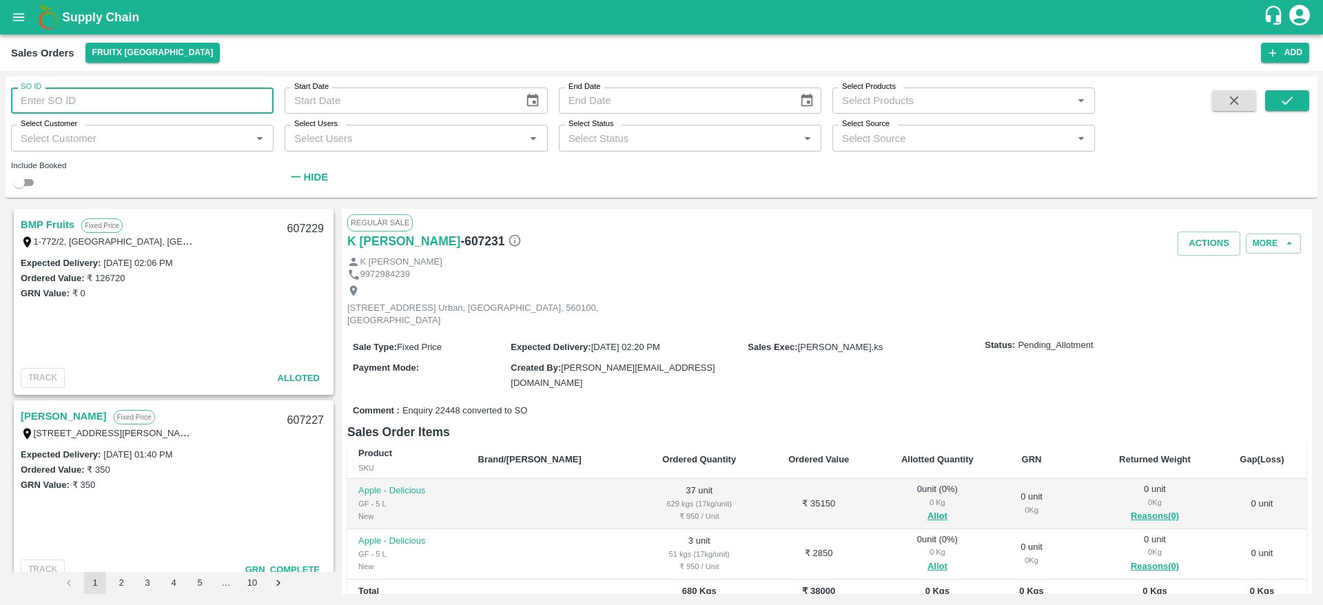
click at [94, 108] on input "SO ID" at bounding box center [142, 100] width 262 height 26
type input "DD/MM/YYYY"
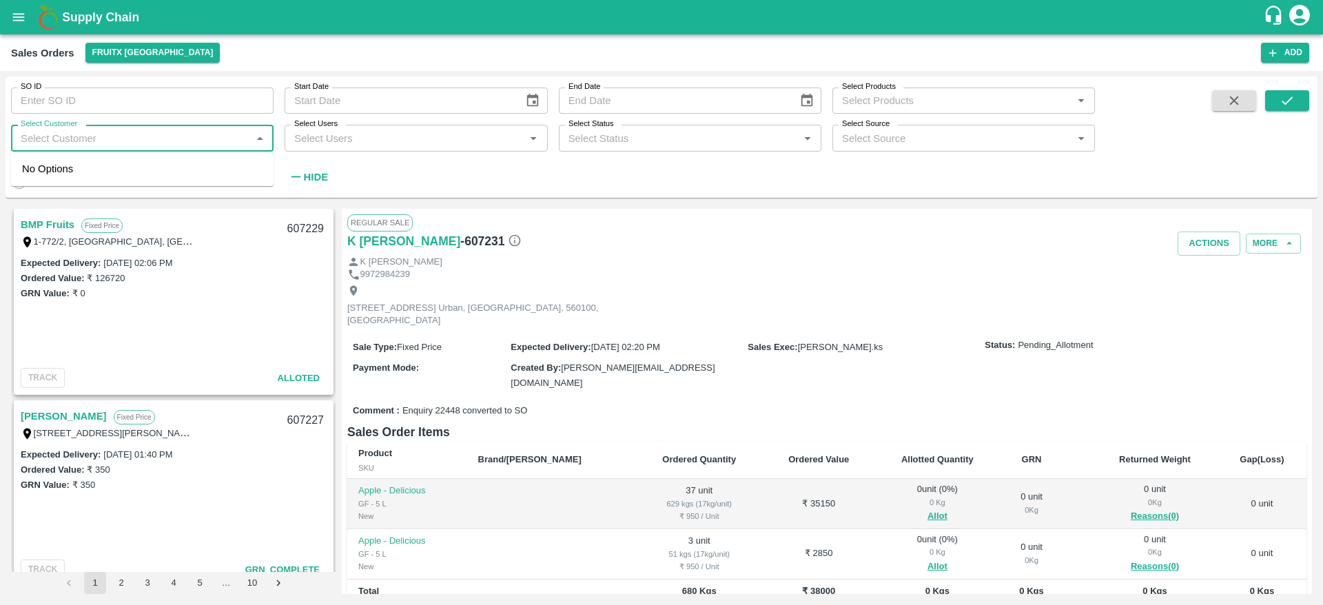
click at [99, 136] on input "Select Customer" at bounding box center [130, 138] width 231 height 18
type input "[PERSON_NAME]"
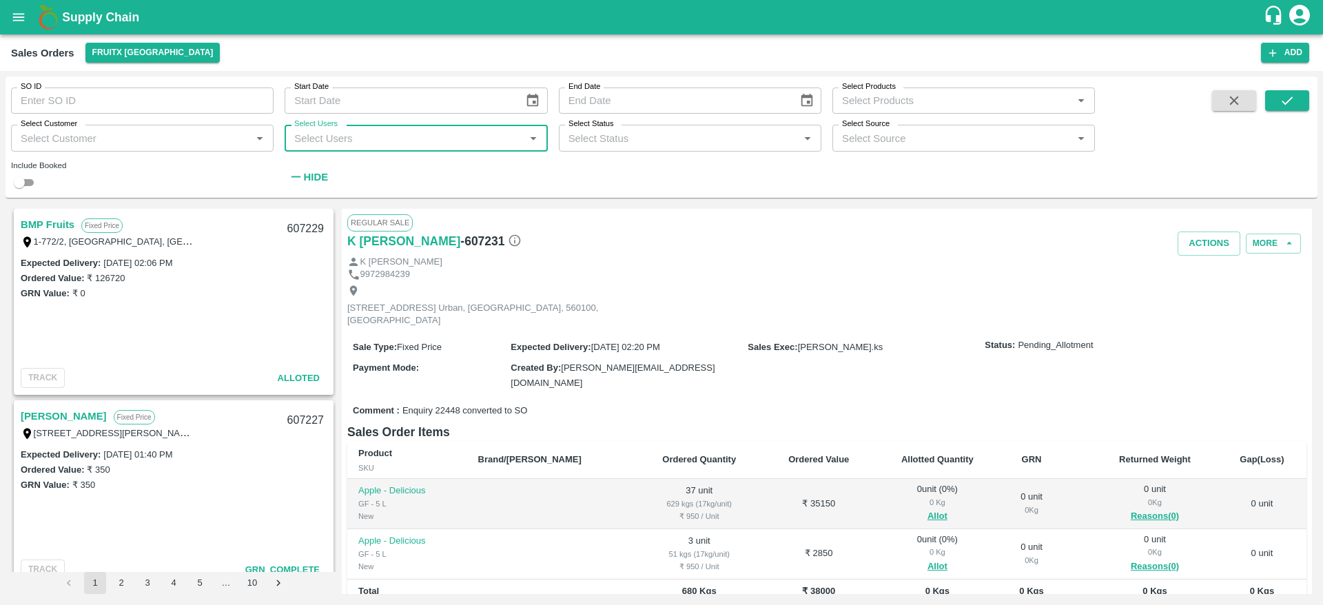
click at [99, 136] on input "Select Customer" at bounding box center [130, 138] width 231 height 18
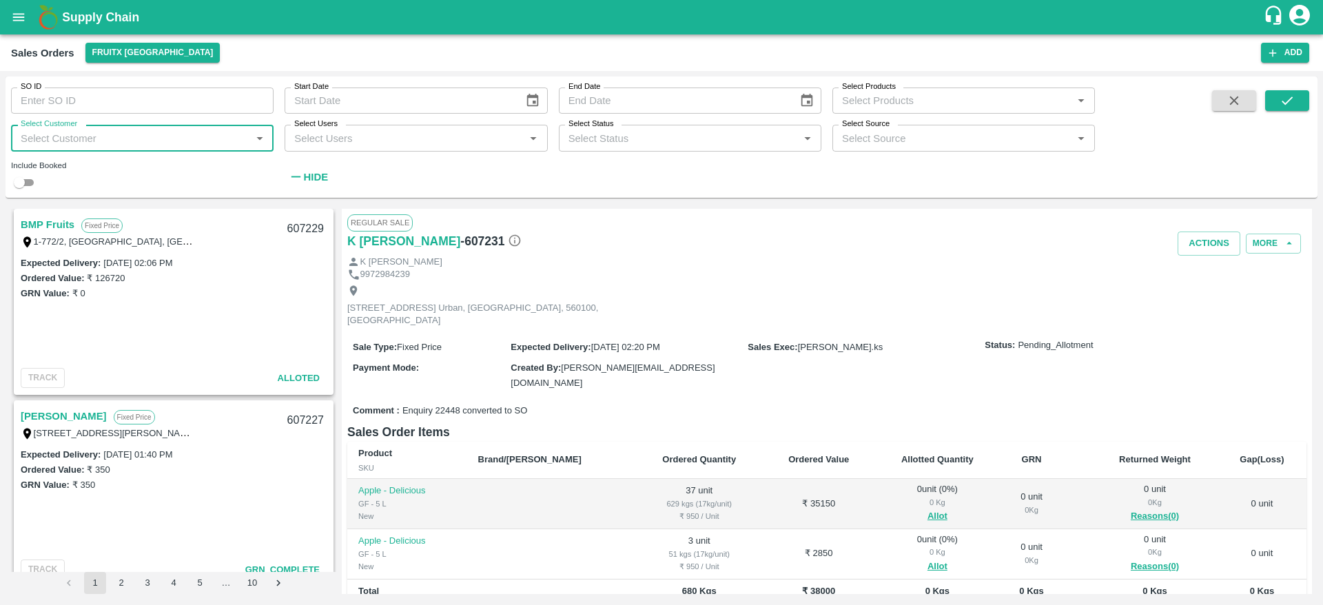
click at [99, 136] on input "Select Customer" at bounding box center [130, 138] width 231 height 18
type input "Imr"
type input "an"
click at [34, 218] on input "checkbox" at bounding box center [36, 211] width 28 height 28
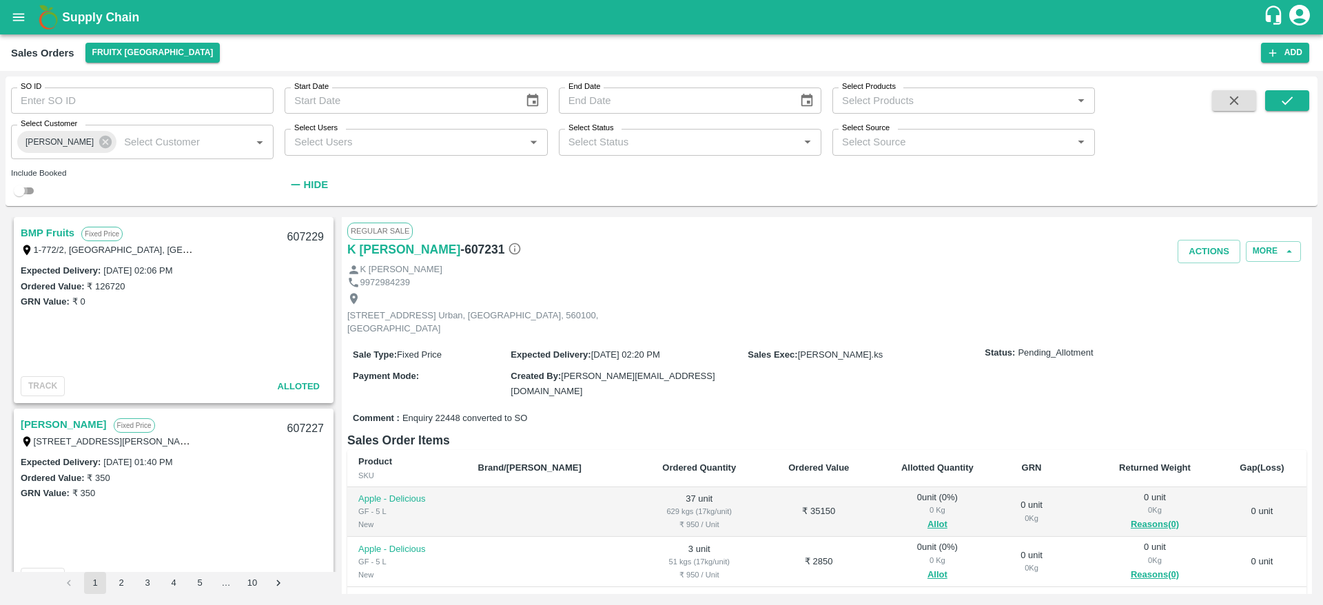
click at [25, 191] on input "checkbox" at bounding box center [19, 191] width 50 height 17
checkbox input "true"
click at [1278, 105] on button "submit" at bounding box center [1287, 100] width 44 height 21
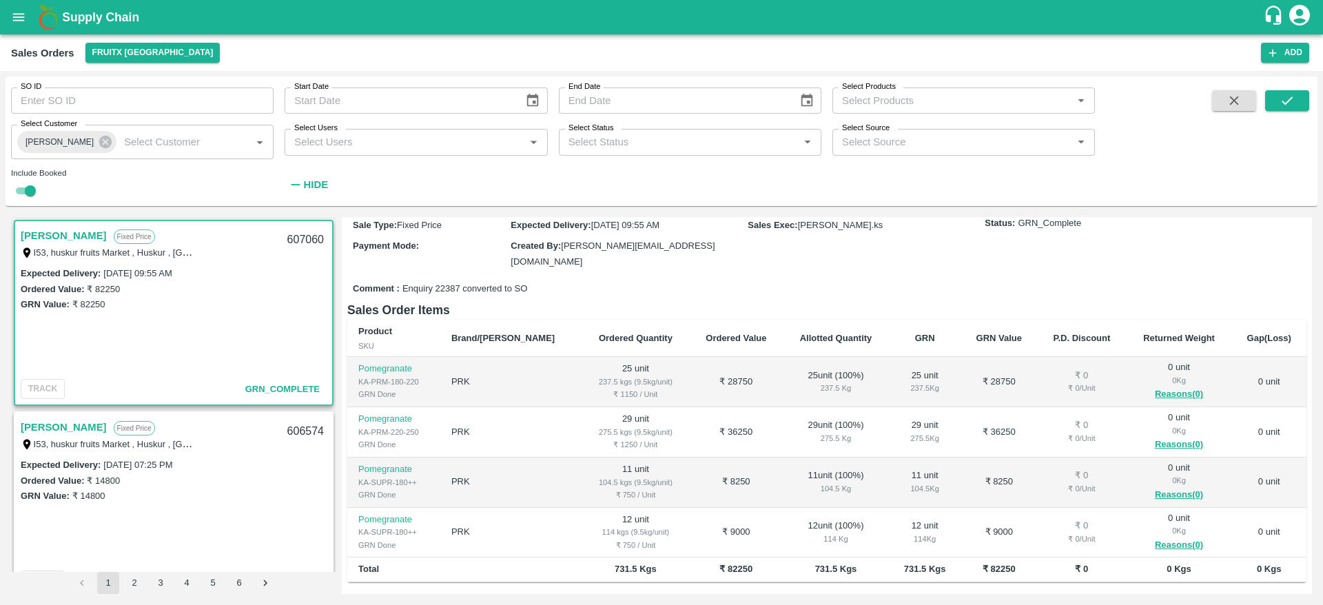
scroll to position [158, 0]
click at [37, 435] on link "[PERSON_NAME]" at bounding box center [64, 427] width 86 height 18
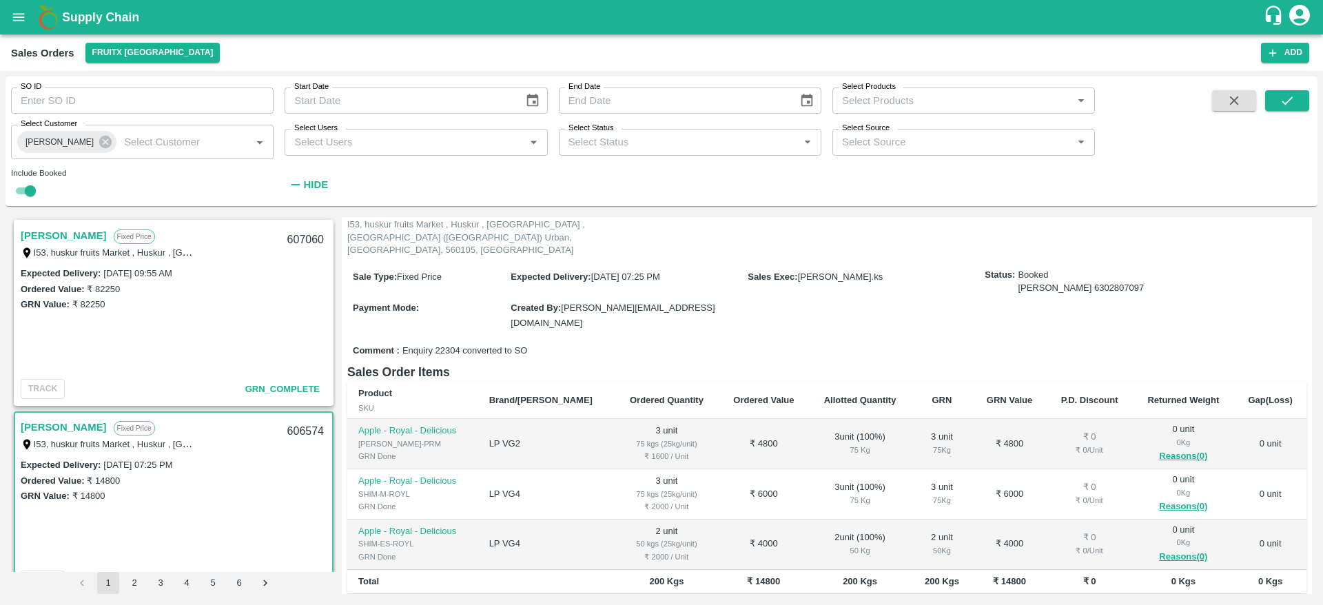
scroll to position [238, 0]
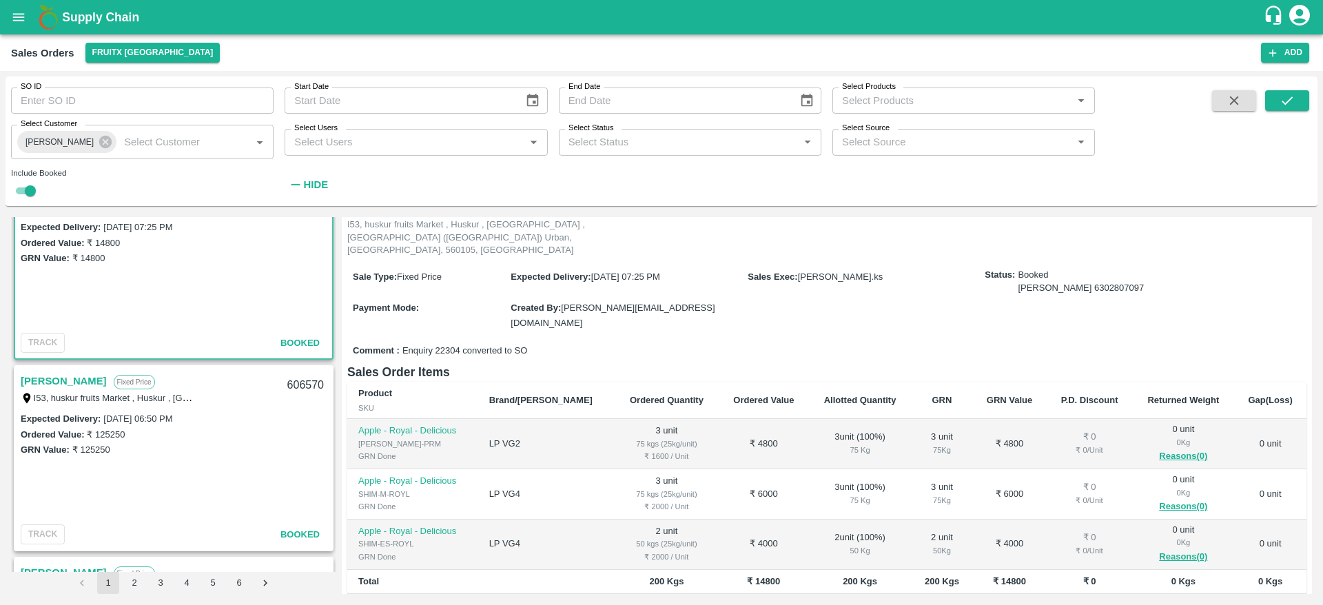
click at [54, 382] on link "[PERSON_NAME]" at bounding box center [64, 381] width 86 height 18
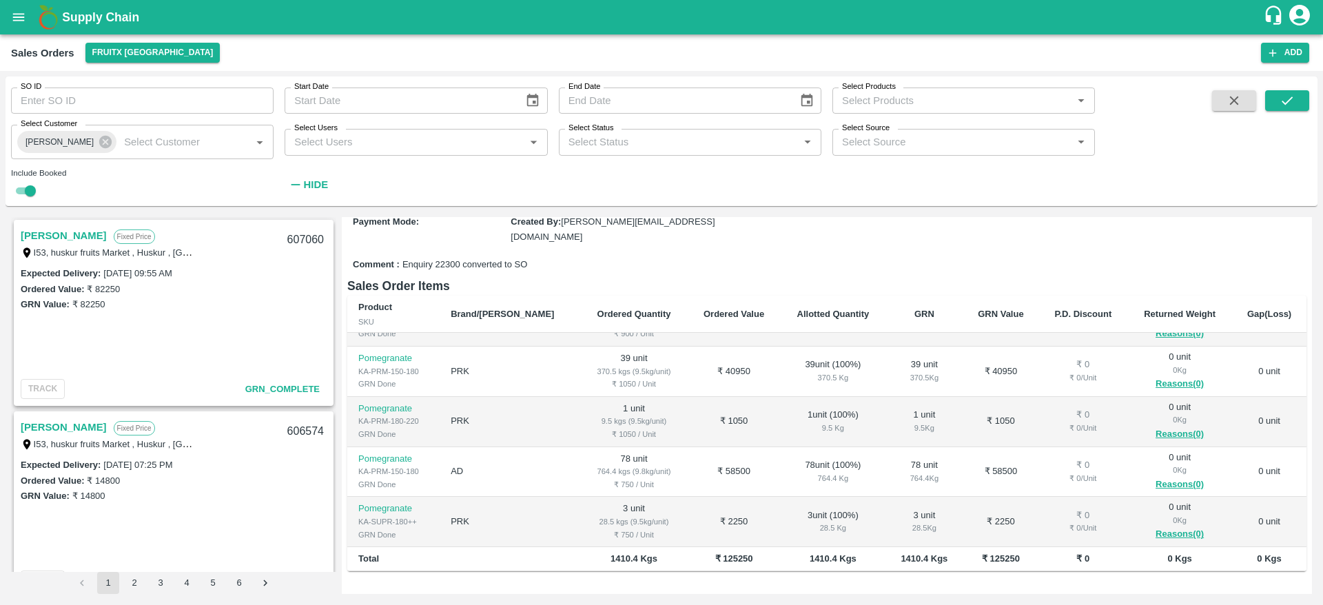
click at [41, 236] on link "[PERSON_NAME]" at bounding box center [64, 236] width 86 height 18
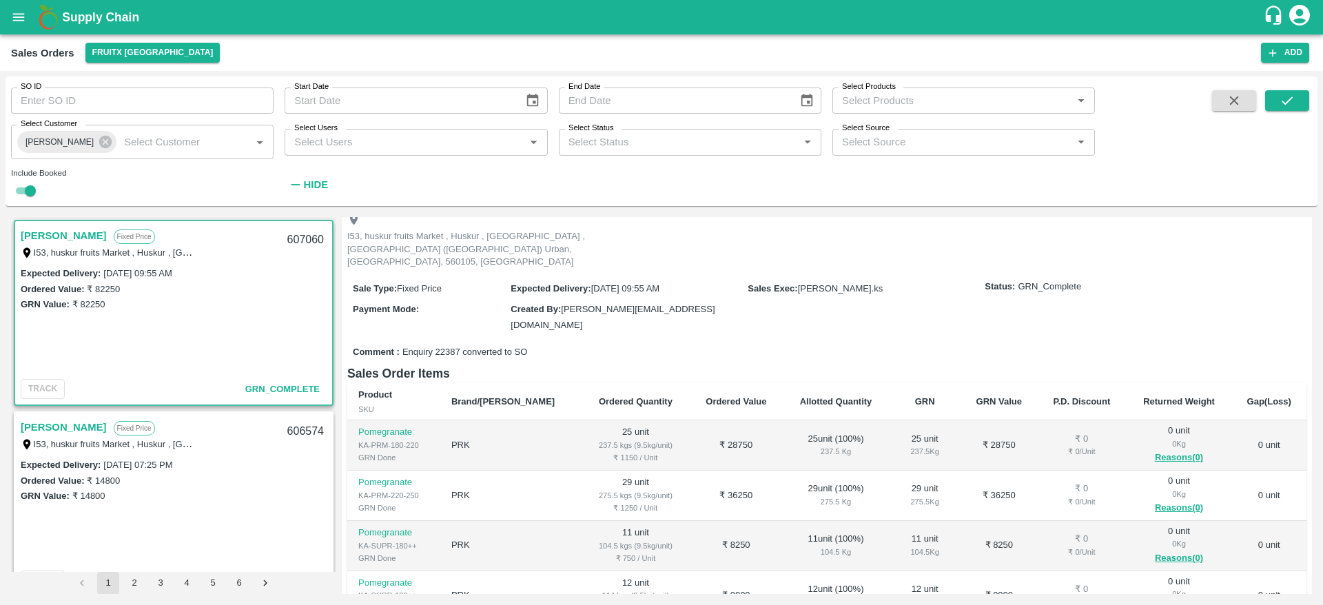
scroll to position [151, 0]
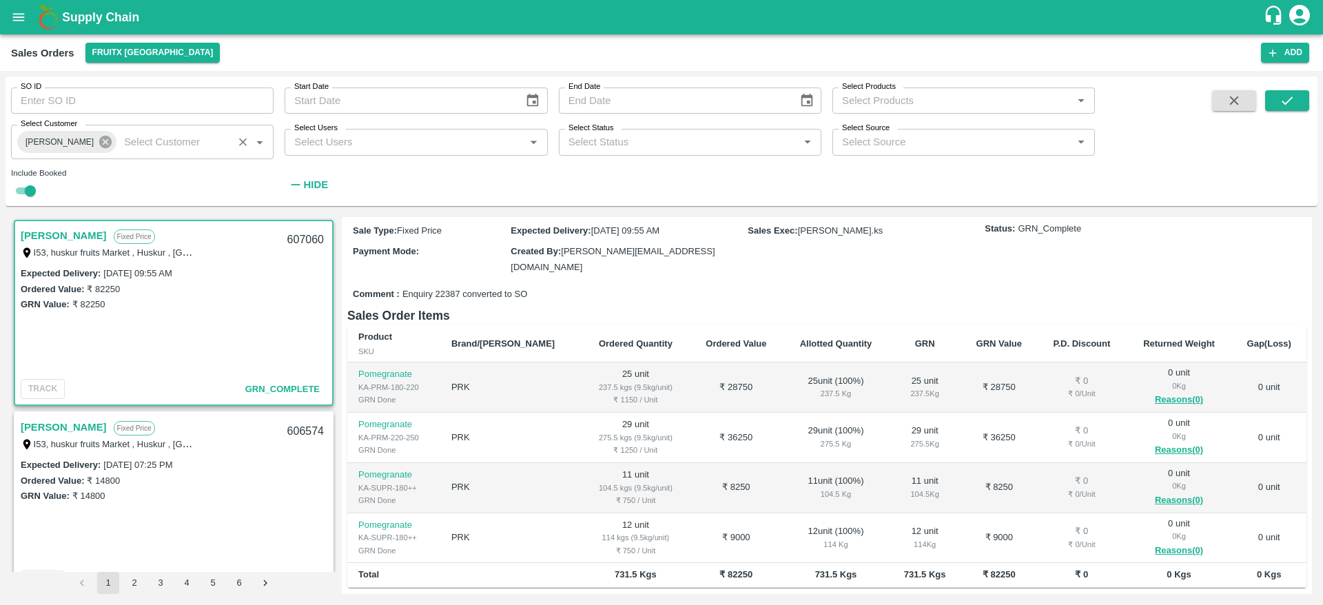
click at [99, 141] on icon at bounding box center [105, 142] width 12 height 12
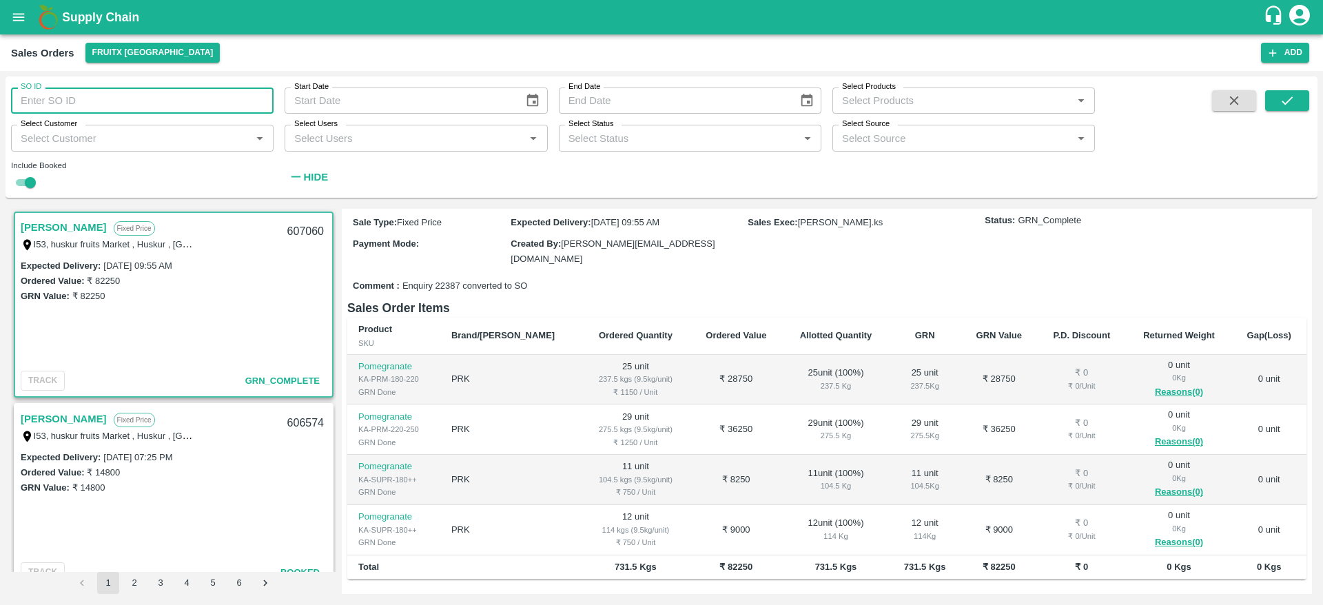
click at [112, 99] on input "SO ID" at bounding box center [142, 100] width 262 height 26
click at [22, 229] on link "[PERSON_NAME]" at bounding box center [64, 227] width 86 height 18
click at [46, 423] on link "[PERSON_NAME]" at bounding box center [64, 419] width 86 height 18
